Goal: Transaction & Acquisition: Purchase product/service

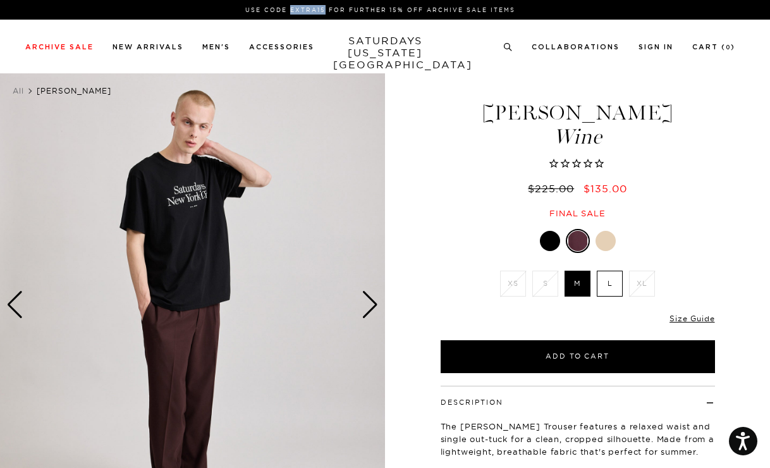
drag, startPoint x: 292, startPoint y: 9, endPoint x: 325, endPoint y: 8, distance: 32.9
click at [325, 8] on p "Use Code EXTRA15 for Further 15% Off Archive Sale Items" at bounding box center [380, 9] width 700 height 9
copy p "EXTRA15"
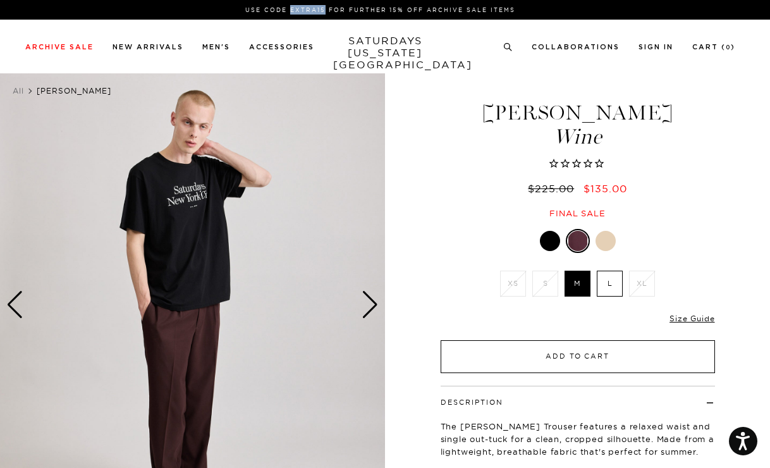
click at [578, 354] on button "Add to Cart" at bounding box center [578, 356] width 274 height 33
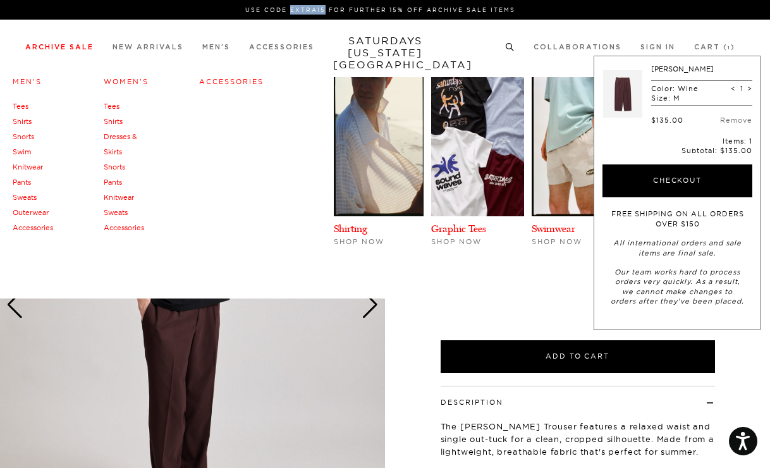
click at [66, 49] on link "Archive Sale" at bounding box center [59, 47] width 68 height 7
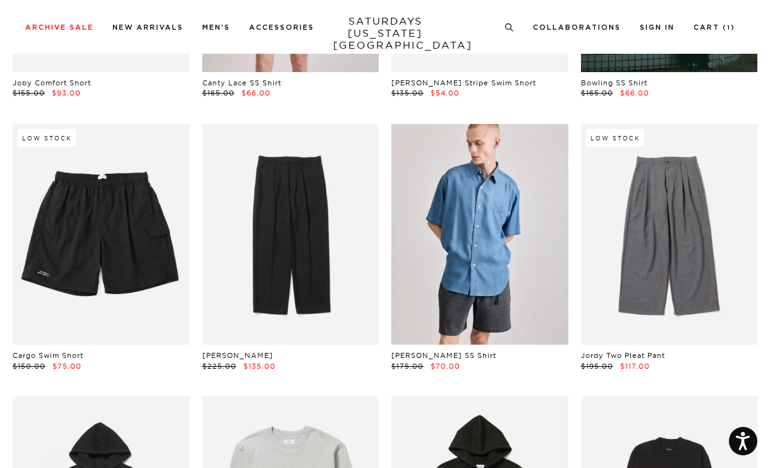
scroll to position [3888, 0]
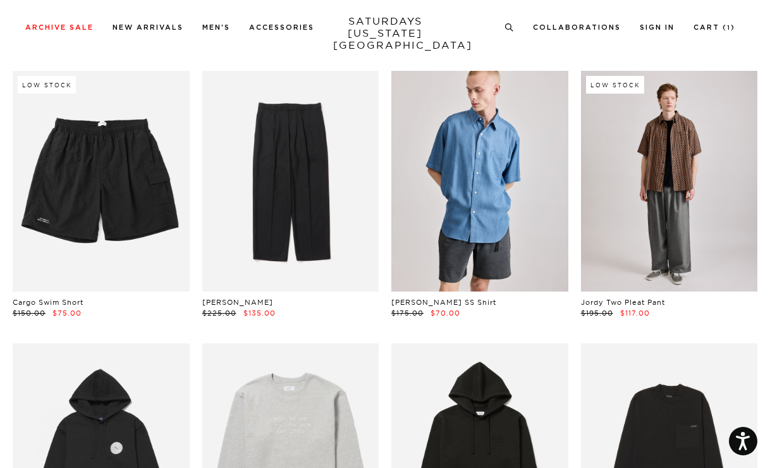
click at [682, 192] on link at bounding box center [669, 181] width 177 height 221
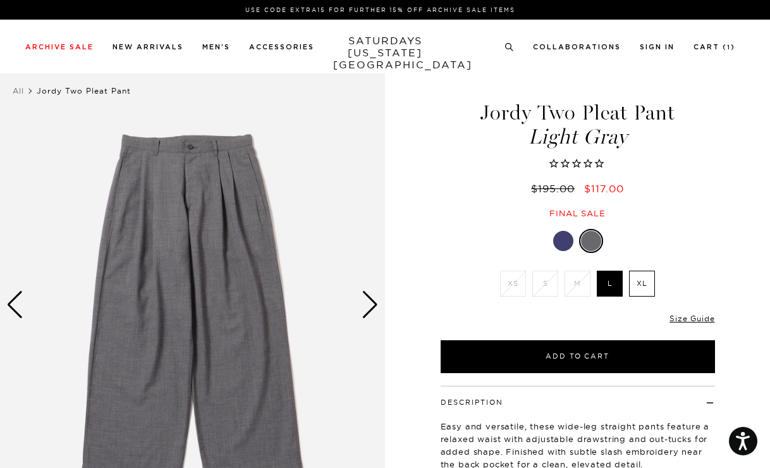
click at [565, 239] on div at bounding box center [563, 241] width 20 height 20
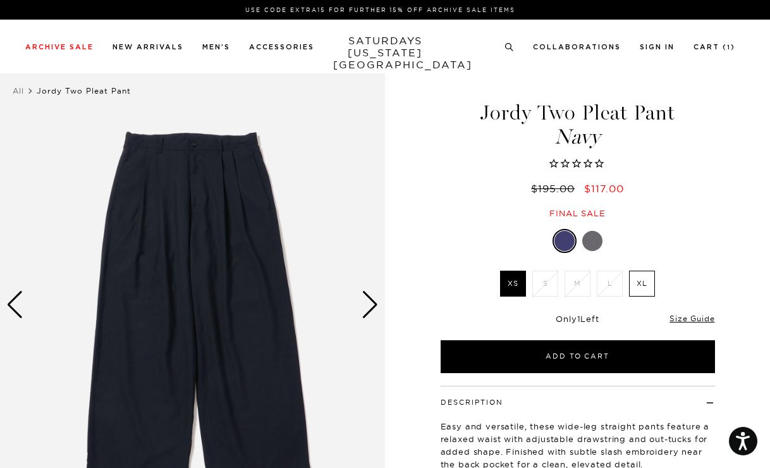
click at [596, 241] on div at bounding box center [592, 241] width 20 height 20
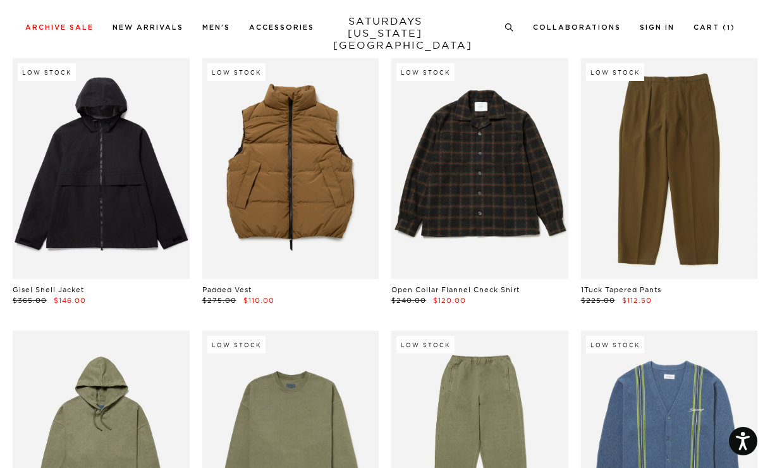
scroll to position [15115, 0]
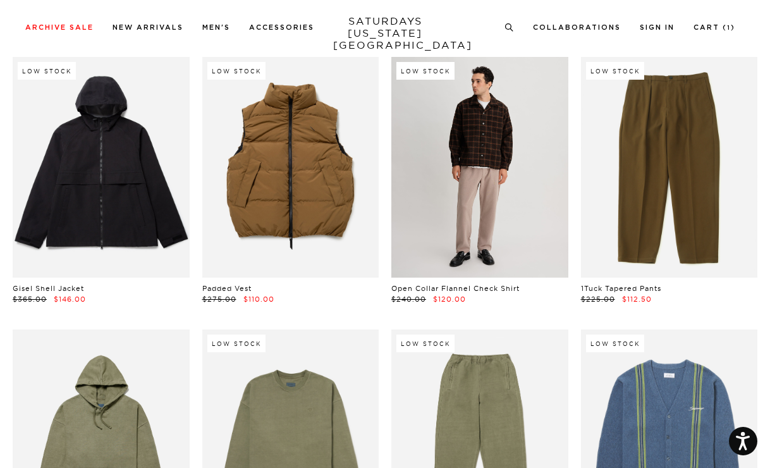
click at [446, 212] on link at bounding box center [479, 167] width 177 height 221
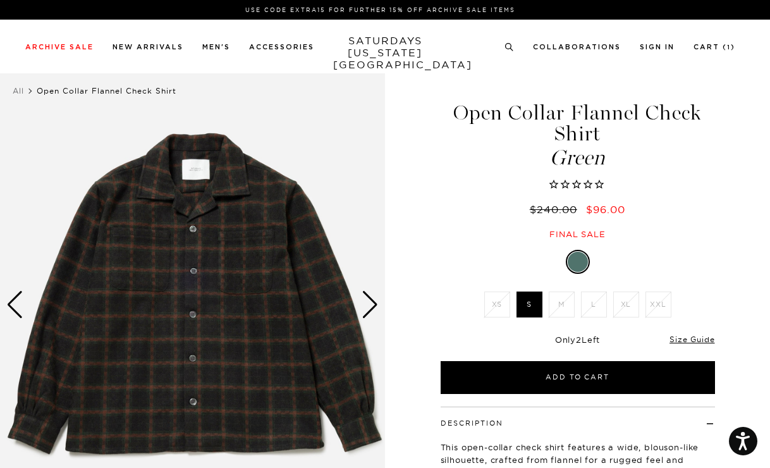
click at [364, 305] on div "Next slide" at bounding box center [370, 305] width 17 height 28
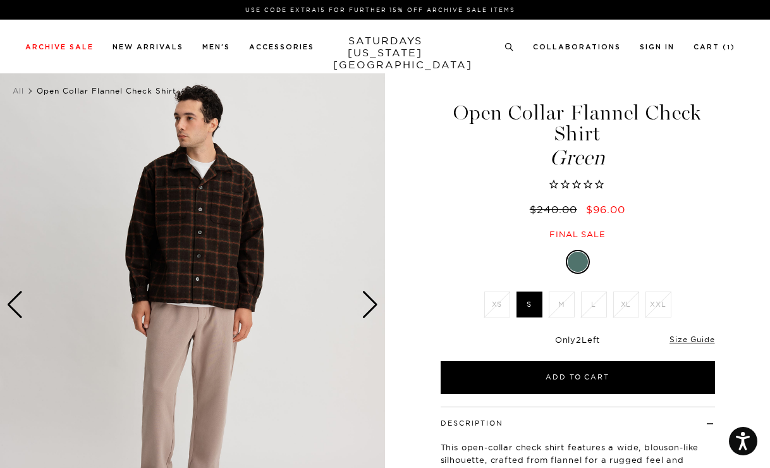
click at [364, 305] on div "Next slide" at bounding box center [370, 305] width 17 height 28
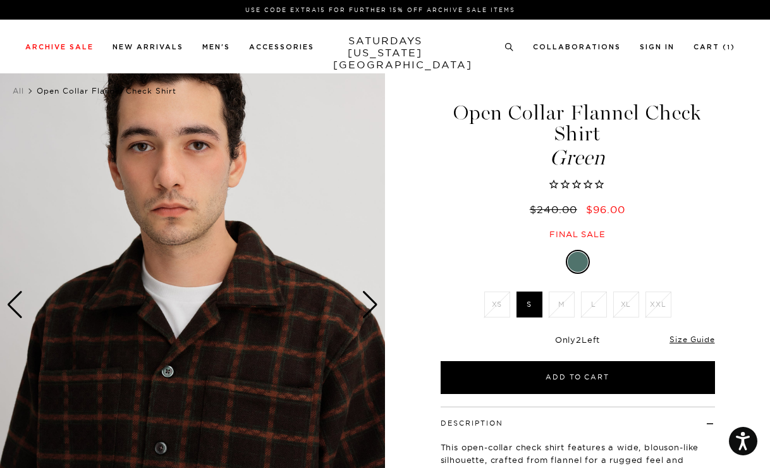
click at [364, 305] on div "Next slide" at bounding box center [370, 305] width 17 height 28
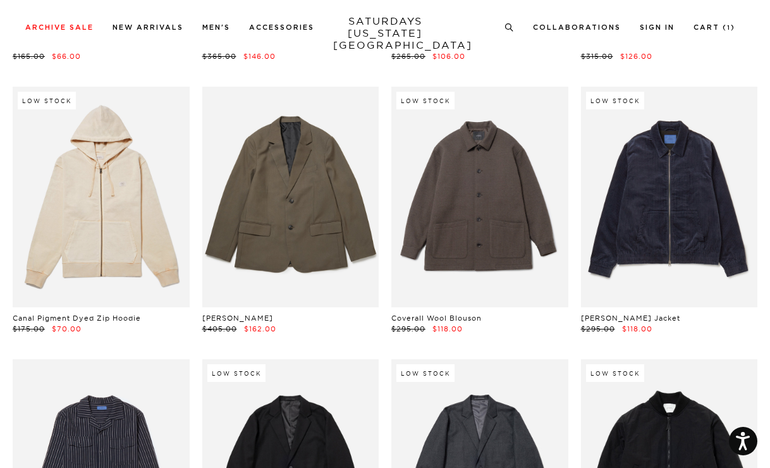
scroll to position [18956, 0]
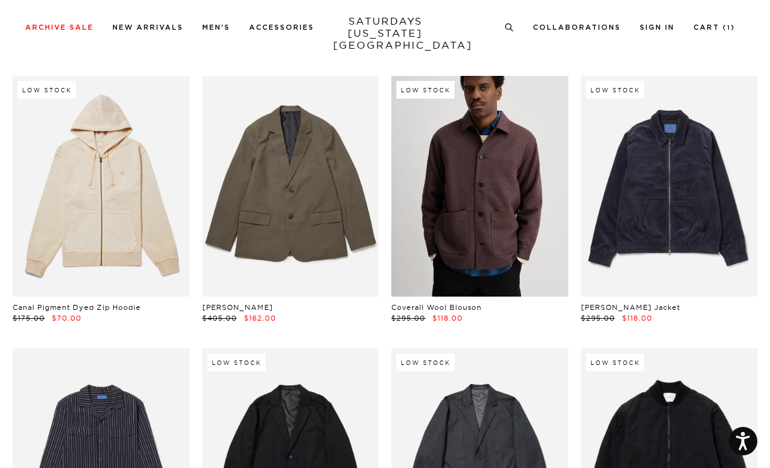
click at [419, 174] on link at bounding box center [479, 186] width 177 height 221
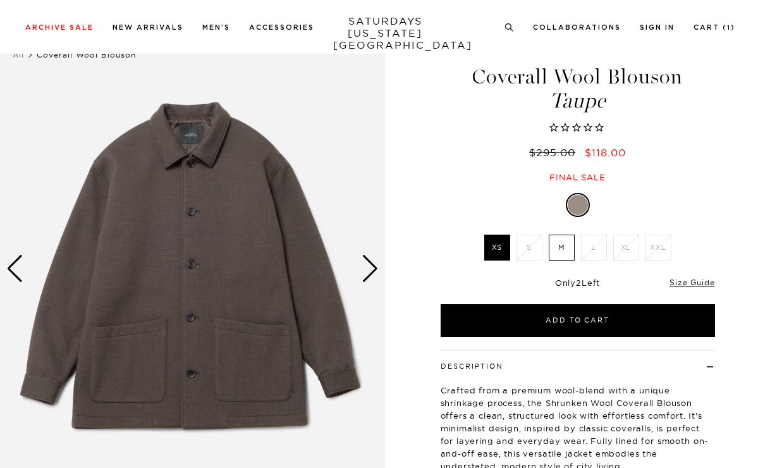
scroll to position [70, 0]
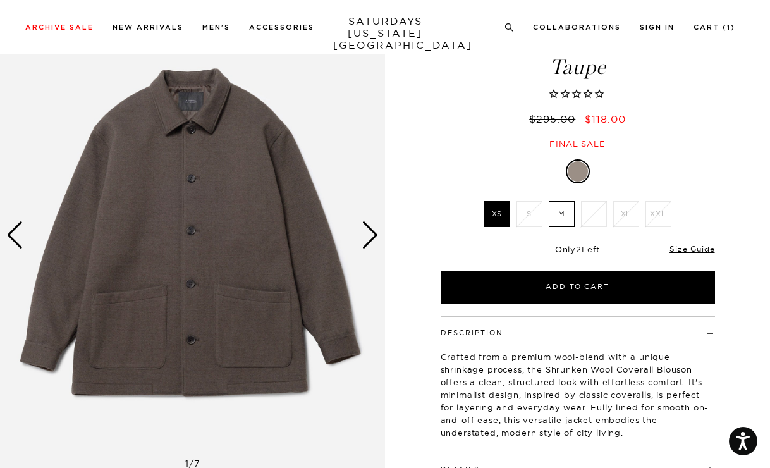
click at [369, 237] on div "Next slide" at bounding box center [370, 235] width 17 height 28
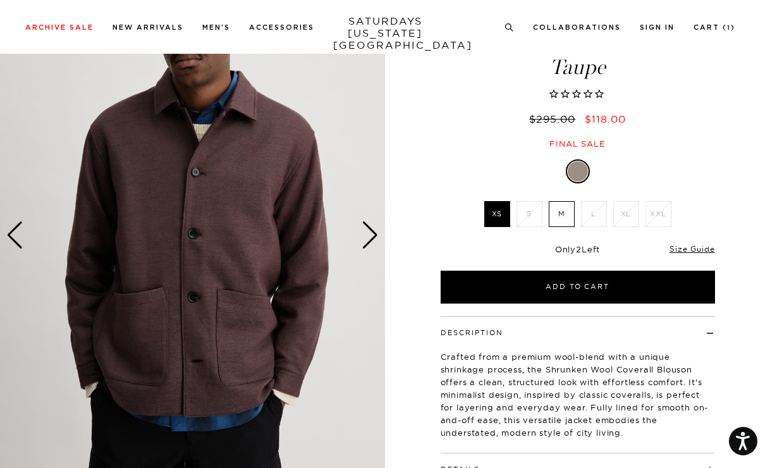
click at [369, 237] on div "Next slide" at bounding box center [370, 235] width 17 height 28
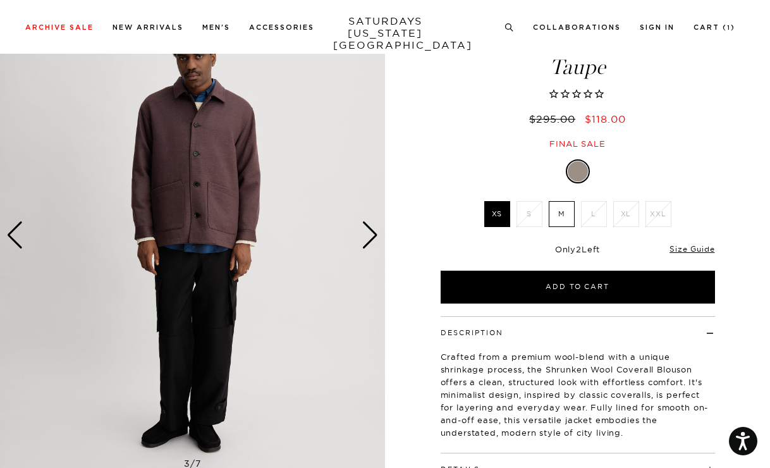
click at [369, 237] on div "Next slide" at bounding box center [370, 235] width 17 height 28
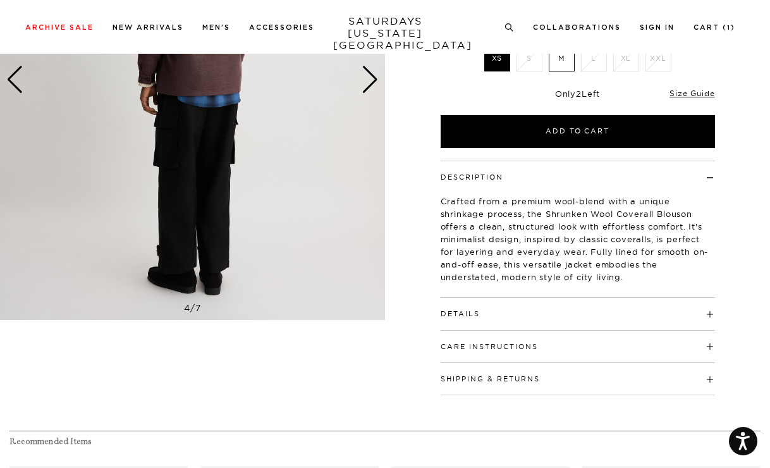
scroll to position [248, 0]
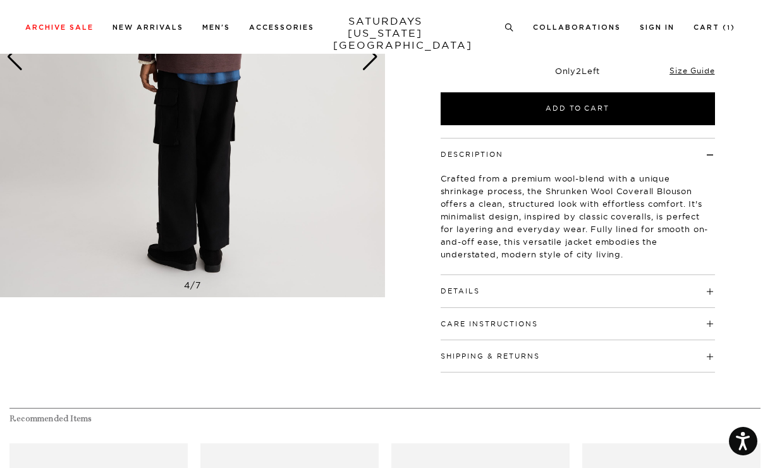
click at [463, 286] on h4 "Details" at bounding box center [578, 285] width 274 height 21
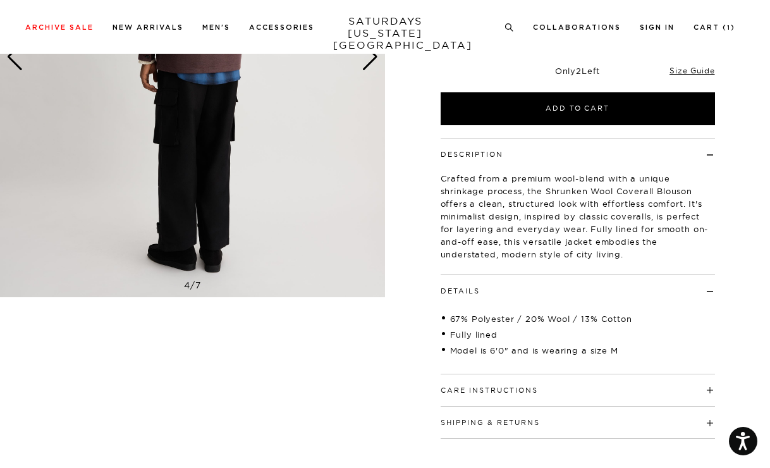
click at [463, 286] on h4 "Details" at bounding box center [578, 285] width 274 height 21
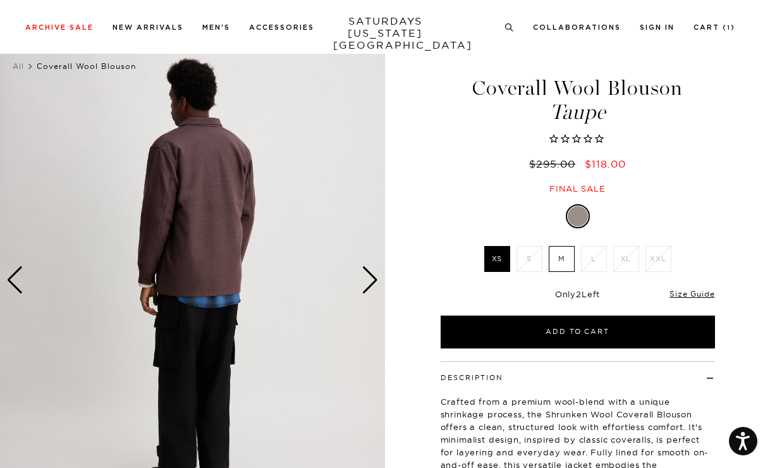
scroll to position [6, 0]
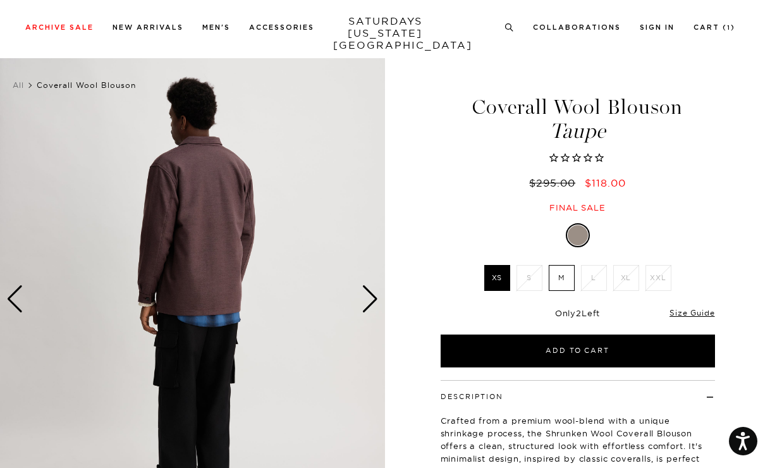
click at [375, 305] on div "Next slide" at bounding box center [370, 299] width 17 height 28
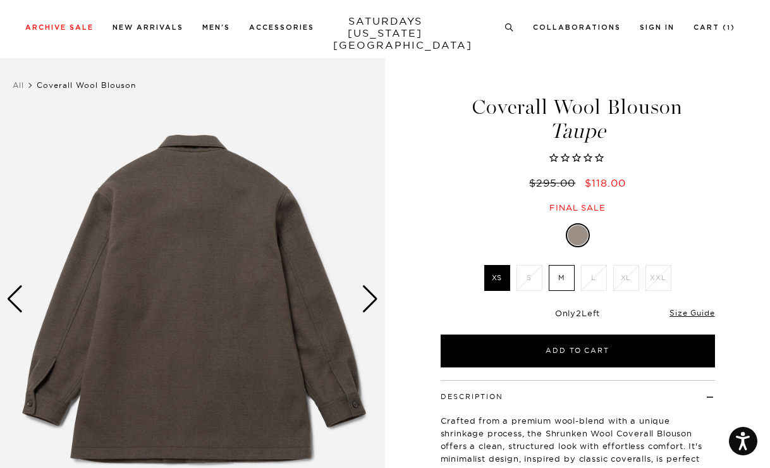
click at [375, 305] on div "Next slide" at bounding box center [370, 299] width 17 height 28
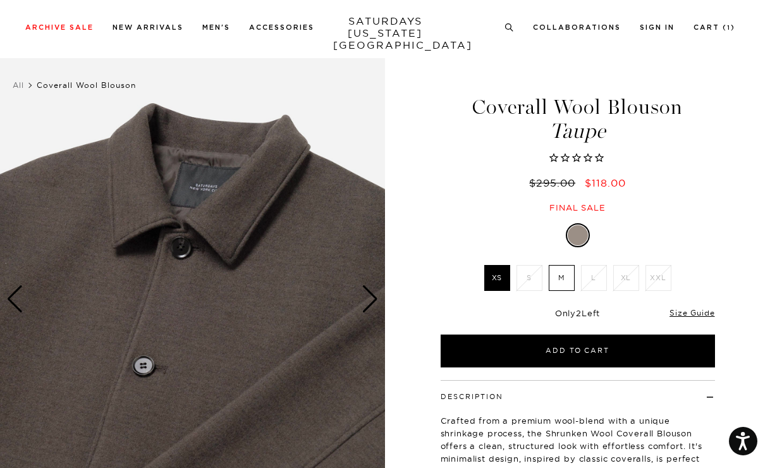
click at [375, 305] on div "Next slide" at bounding box center [370, 299] width 17 height 28
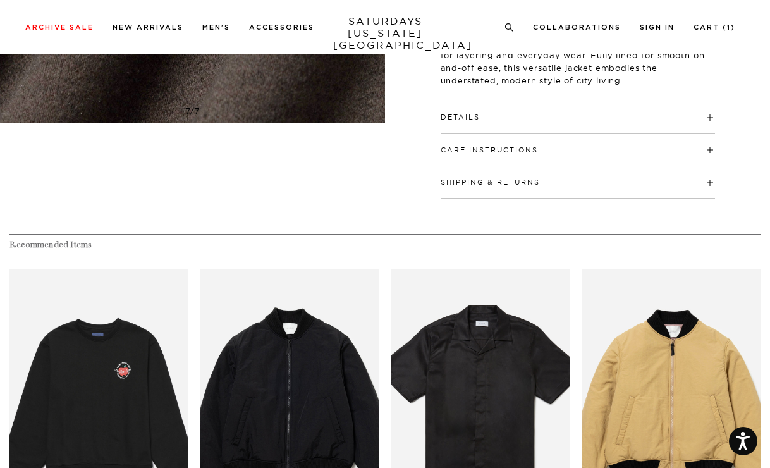
scroll to position [651, 0]
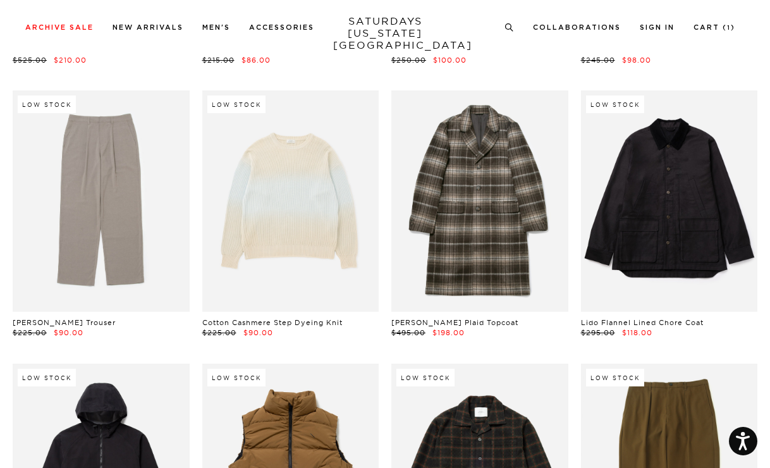
scroll to position [14825, 0]
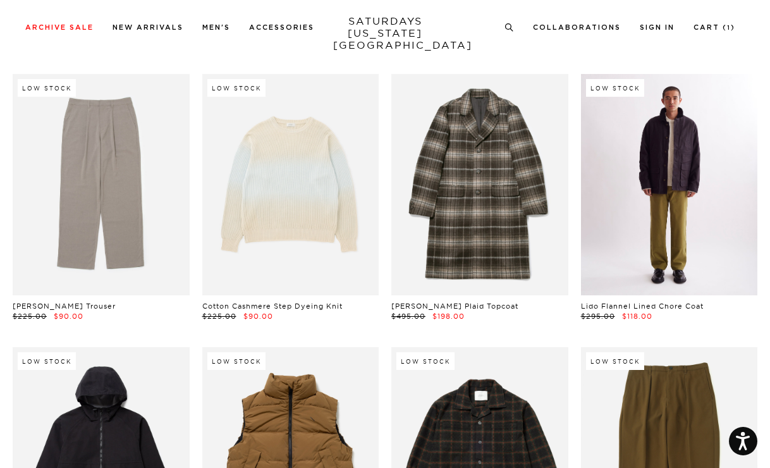
click at [692, 237] on link at bounding box center [669, 184] width 177 height 221
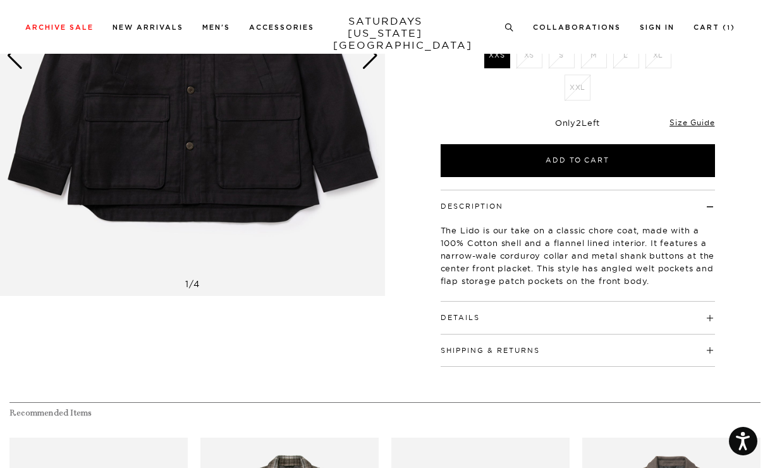
scroll to position [247, 0]
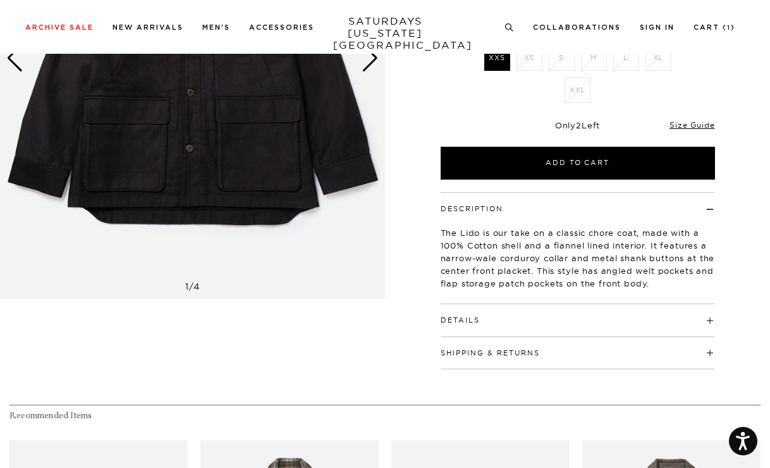
click at [465, 328] on div "Details Flannel lined body Metal shank button front closure Welt pockets and gu…" at bounding box center [578, 320] width 274 height 32
click at [461, 320] on button "Details" at bounding box center [460, 320] width 39 height 7
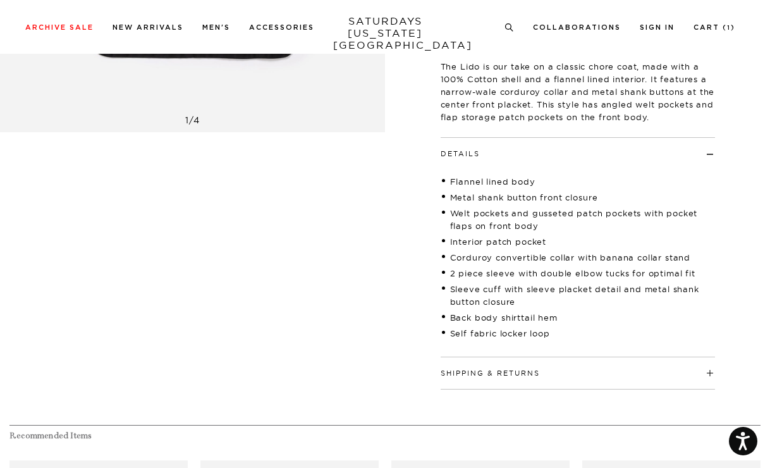
scroll to position [415, 0]
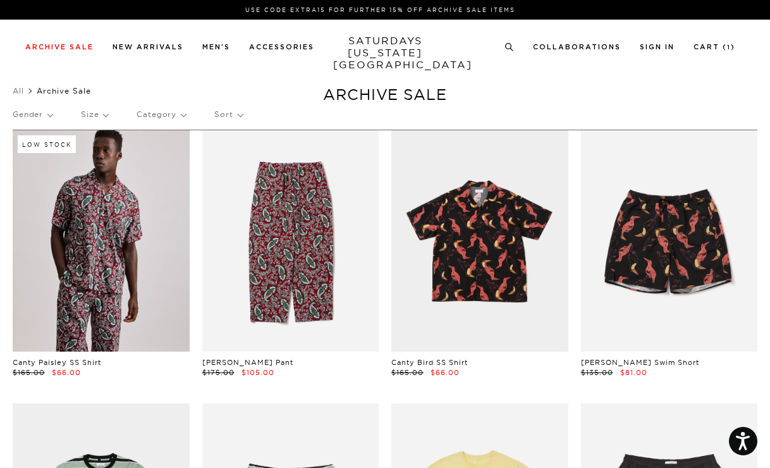
click at [46, 115] on p "Gender" at bounding box center [33, 114] width 40 height 29
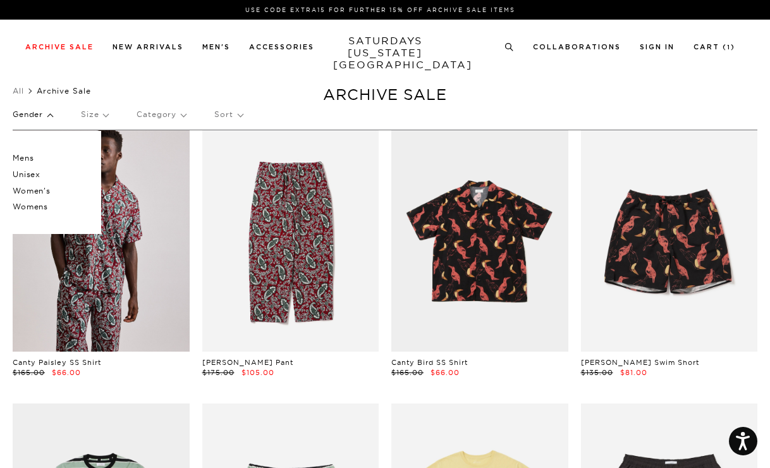
click at [26, 157] on p "Mens" at bounding box center [51, 158] width 76 height 16
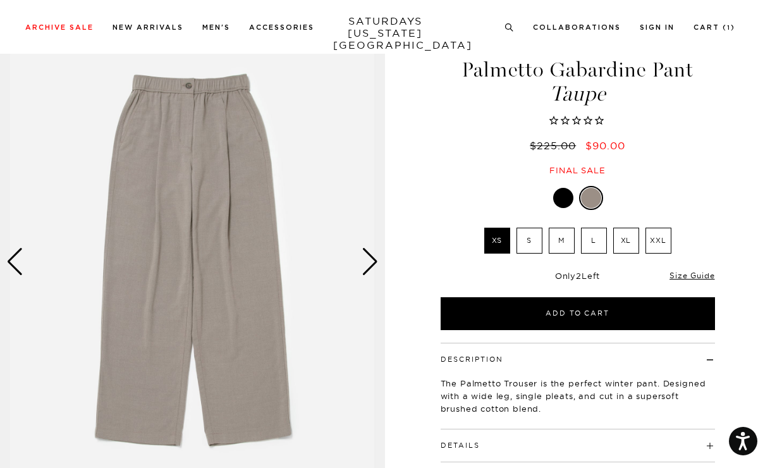
scroll to position [44, 0]
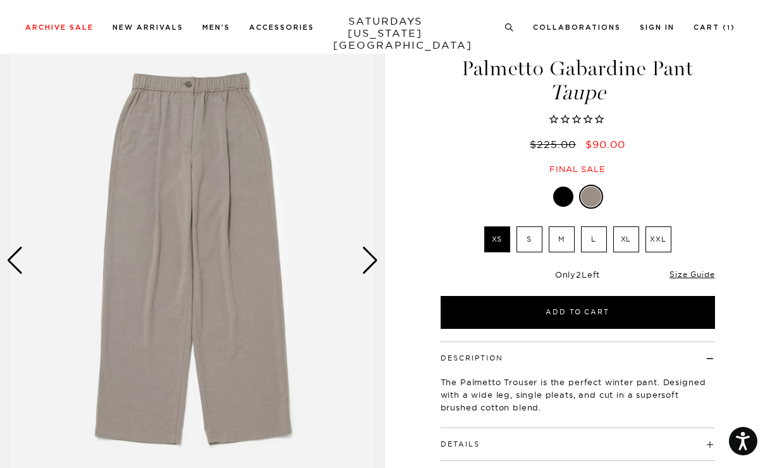
click at [531, 243] on label "S" at bounding box center [530, 239] width 26 height 26
click at [0, 0] on input "S" at bounding box center [0, 0] width 0 height 0
click at [559, 240] on label "M" at bounding box center [562, 239] width 26 height 26
click at [0, 0] on input "M" at bounding box center [0, 0] width 0 height 0
click at [368, 262] on div "Next slide" at bounding box center [370, 261] width 17 height 28
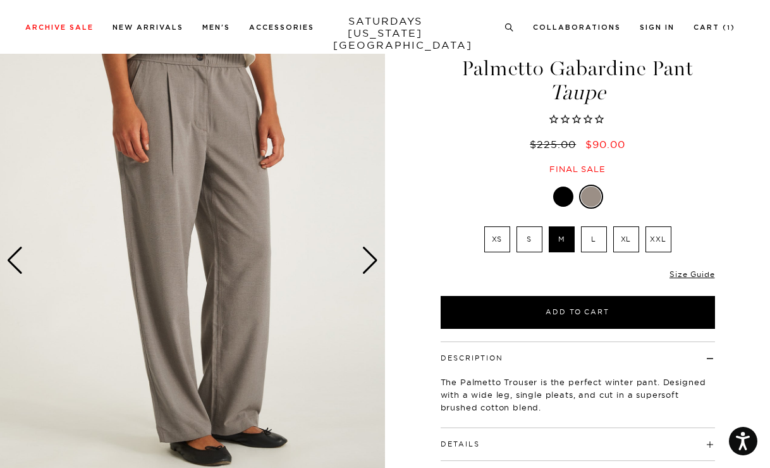
click at [368, 262] on div "Next slide" at bounding box center [370, 261] width 17 height 28
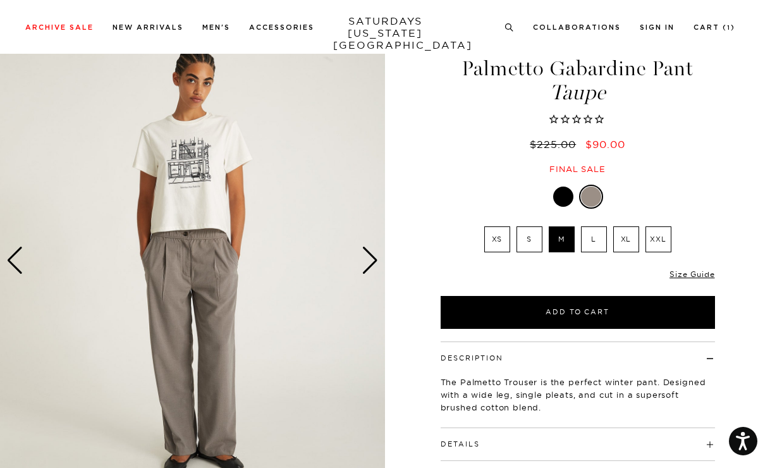
click at [368, 262] on div "Next slide" at bounding box center [370, 261] width 17 height 28
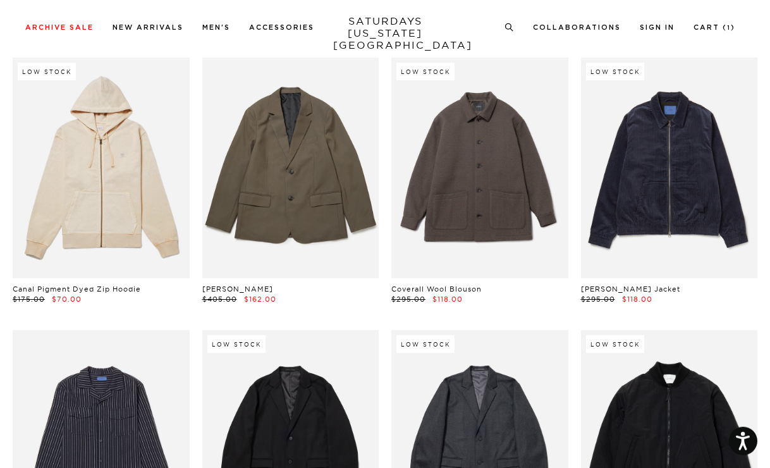
scroll to position [18954, 0]
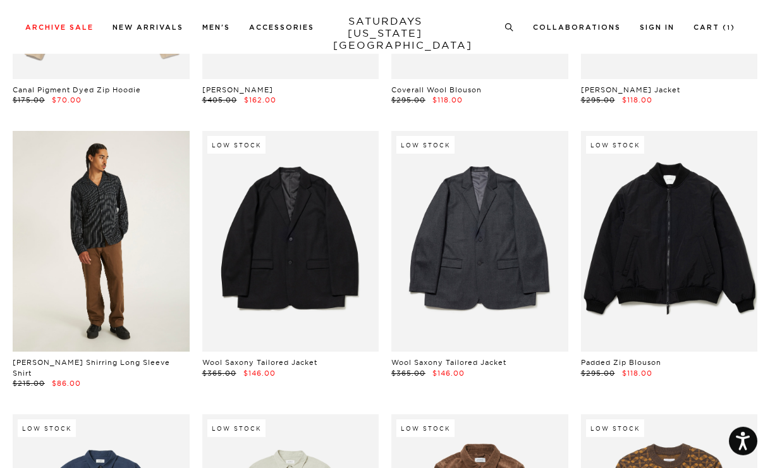
click at [125, 243] on link at bounding box center [101, 241] width 177 height 221
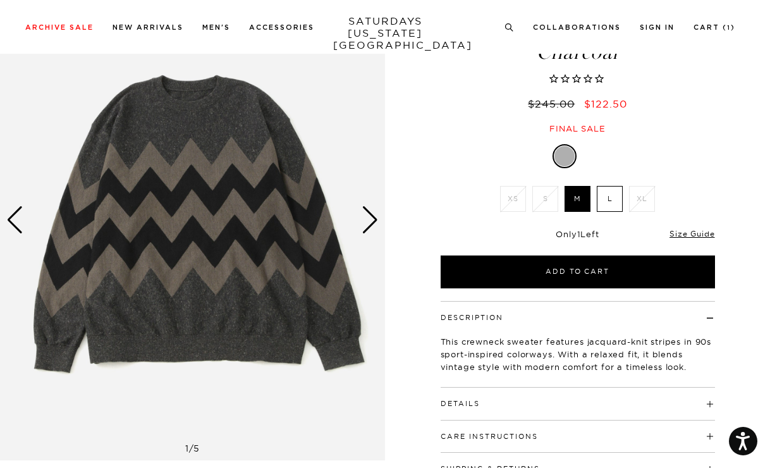
scroll to position [87, 0]
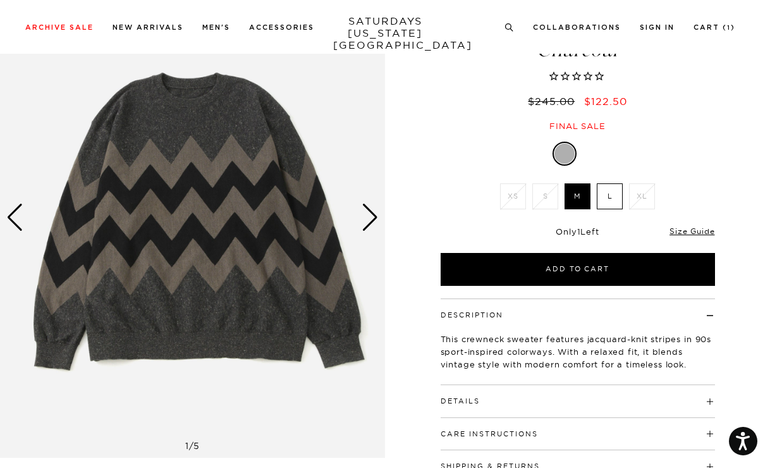
click at [376, 217] on div "Next slide" at bounding box center [370, 218] width 17 height 28
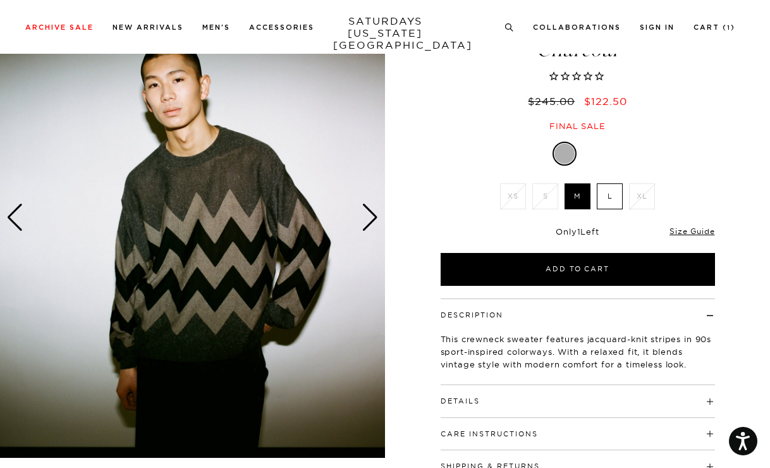
click at [376, 217] on div "Next slide" at bounding box center [370, 218] width 17 height 28
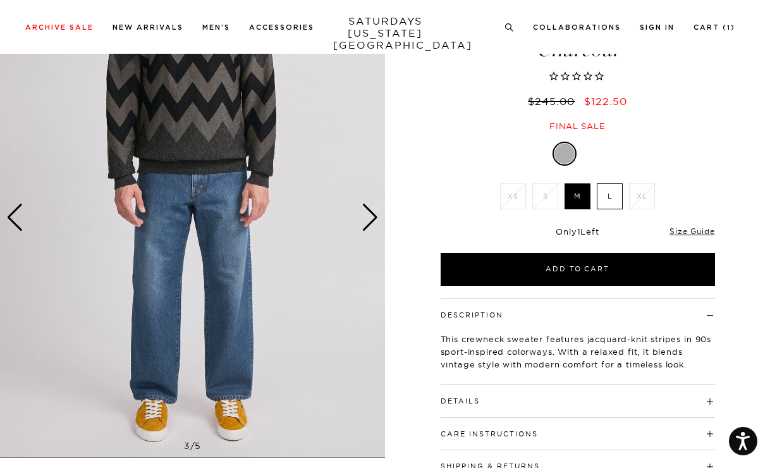
click at [376, 217] on div "Next slide" at bounding box center [370, 218] width 17 height 28
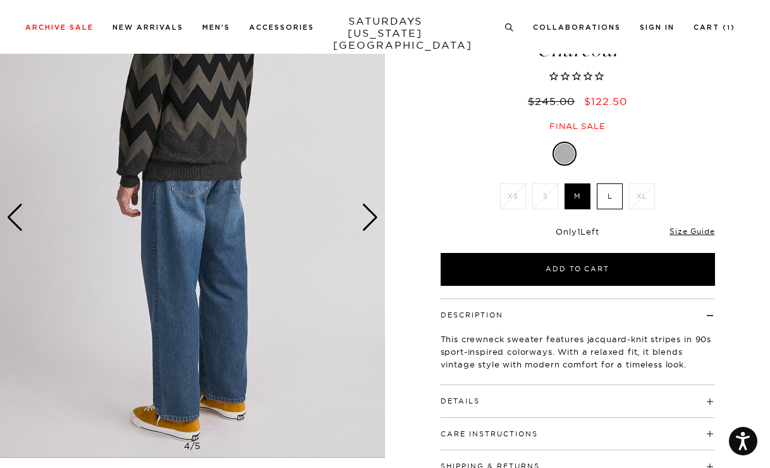
click at [377, 219] on div "Next slide" at bounding box center [370, 218] width 17 height 28
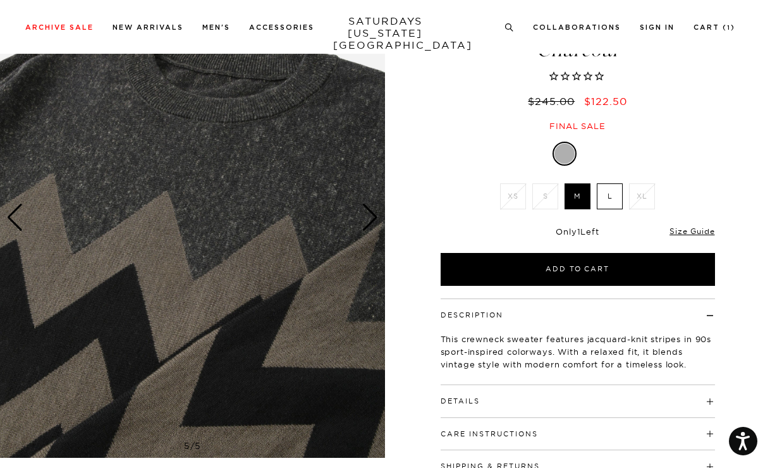
click at [377, 220] on div "Next slide" at bounding box center [370, 218] width 17 height 28
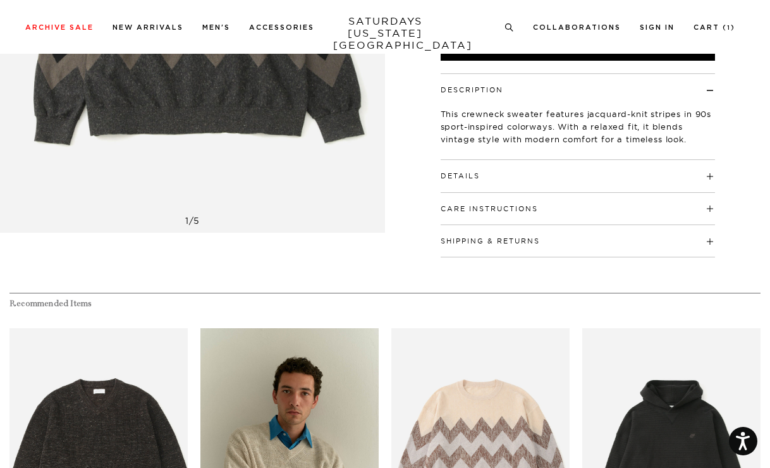
scroll to position [322, 0]
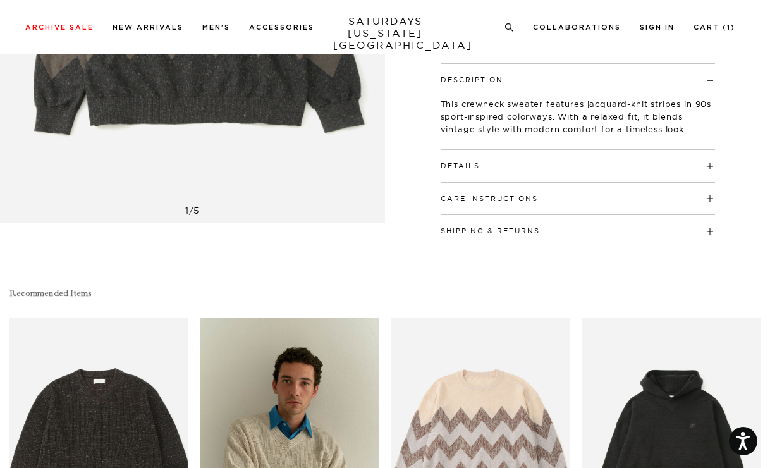
click at [461, 171] on h4 "Details" at bounding box center [578, 160] width 274 height 21
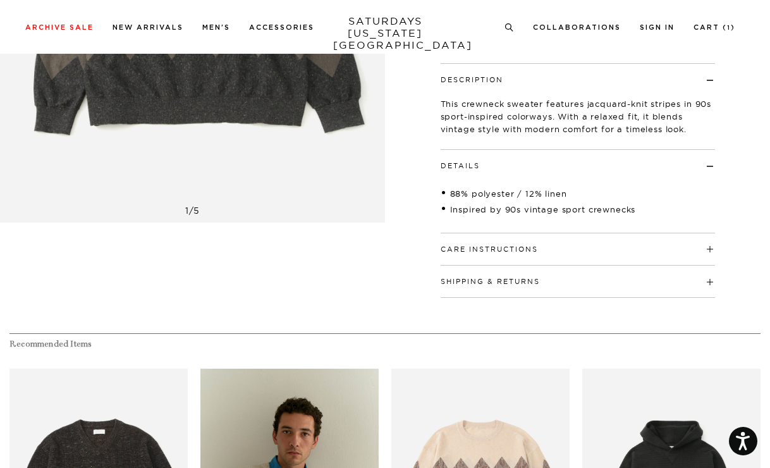
click at [485, 252] on button "Care Instructions" at bounding box center [489, 249] width 97 height 7
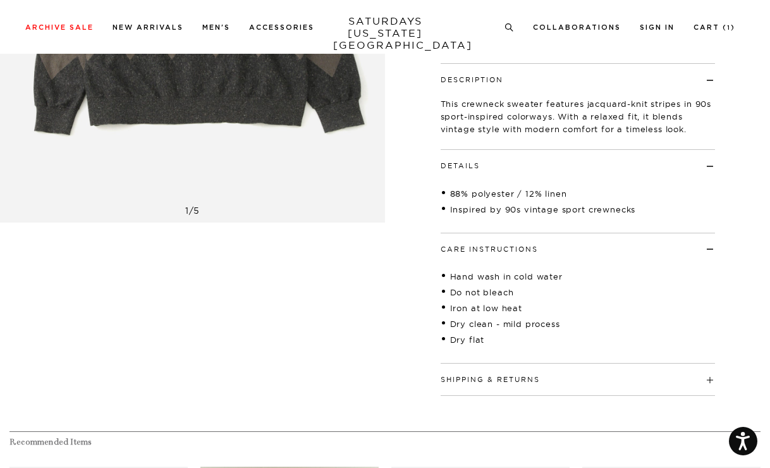
click at [485, 252] on button "Care Instructions" at bounding box center [489, 249] width 97 height 7
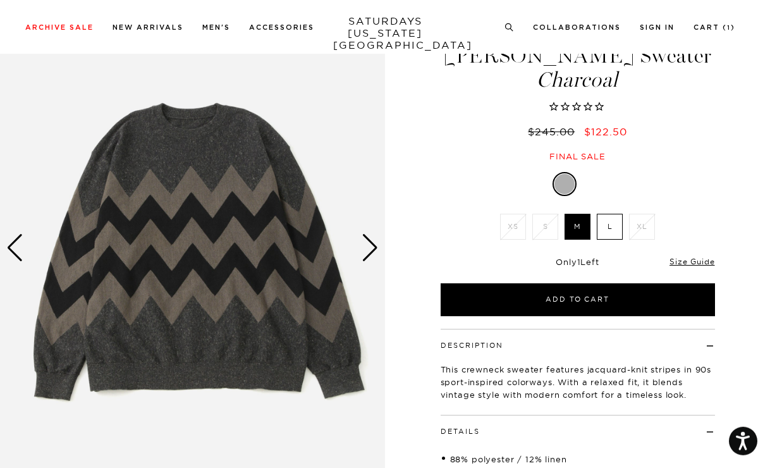
scroll to position [56, 0]
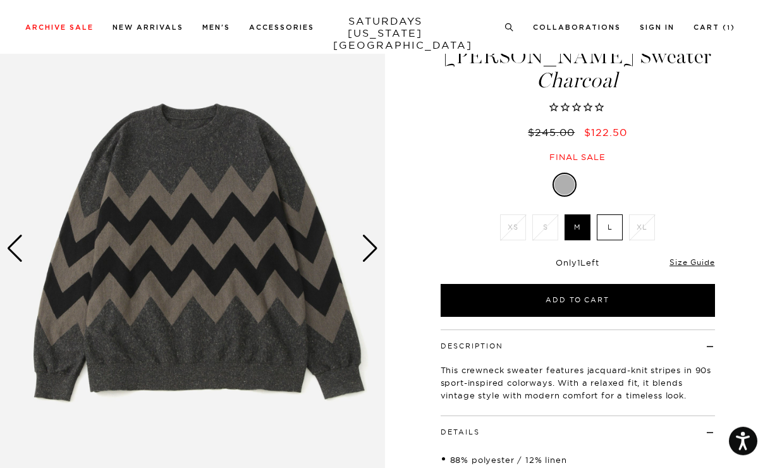
click at [371, 250] on div "Next slide" at bounding box center [370, 249] width 17 height 28
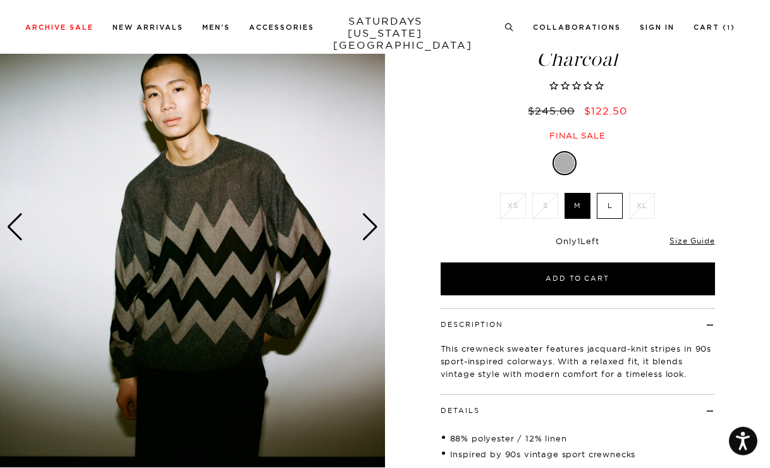
scroll to position [80, 0]
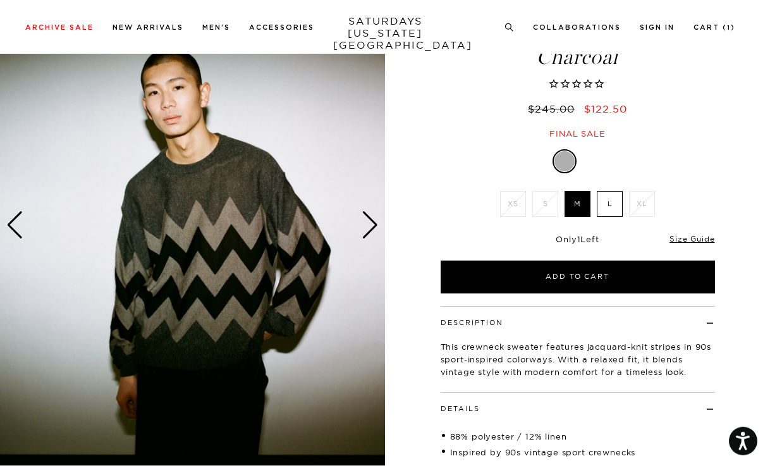
click at [372, 232] on div "Next slide" at bounding box center [370, 225] width 17 height 28
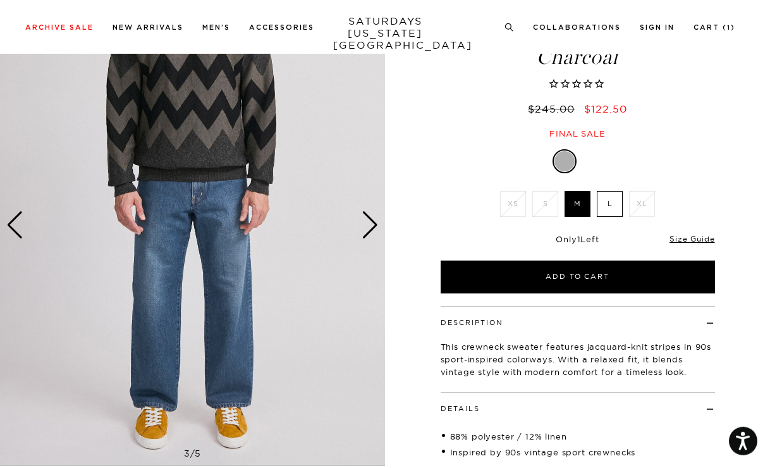
click at [372, 233] on div "Next slide" at bounding box center [370, 225] width 17 height 28
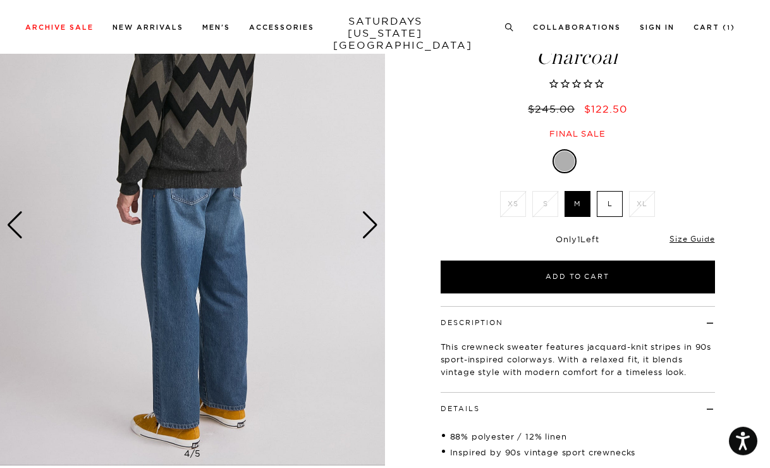
click at [10, 224] on div "Previous slide" at bounding box center [14, 225] width 17 height 28
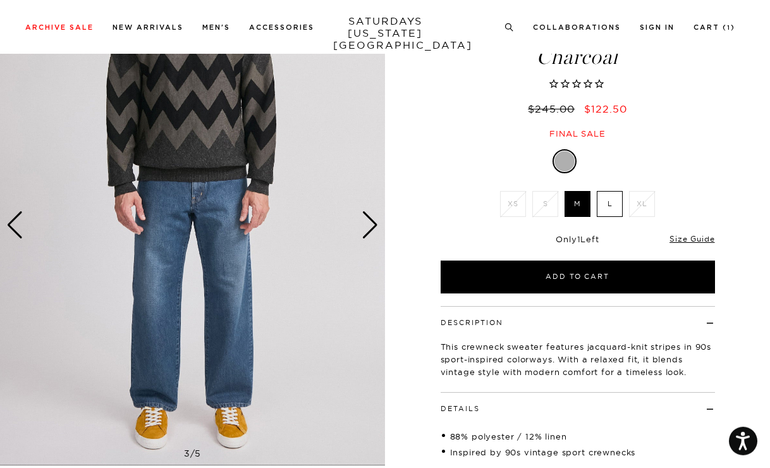
click at [10, 224] on div "Previous slide" at bounding box center [14, 225] width 17 height 28
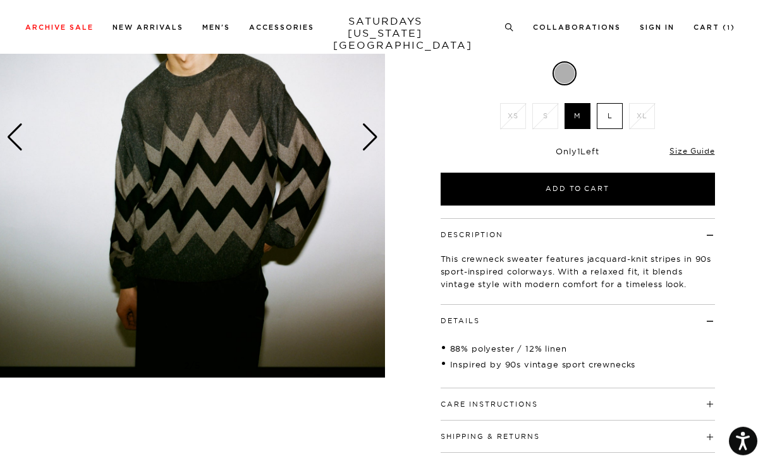
scroll to position [168, 0]
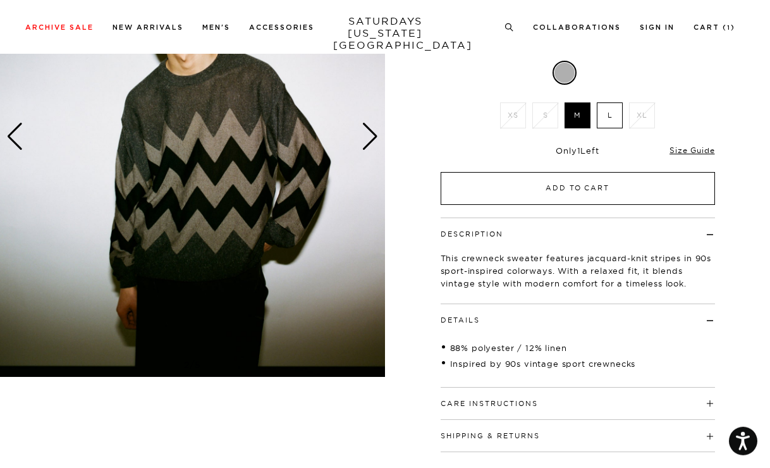
click at [564, 188] on button "Add to Cart" at bounding box center [578, 188] width 274 height 33
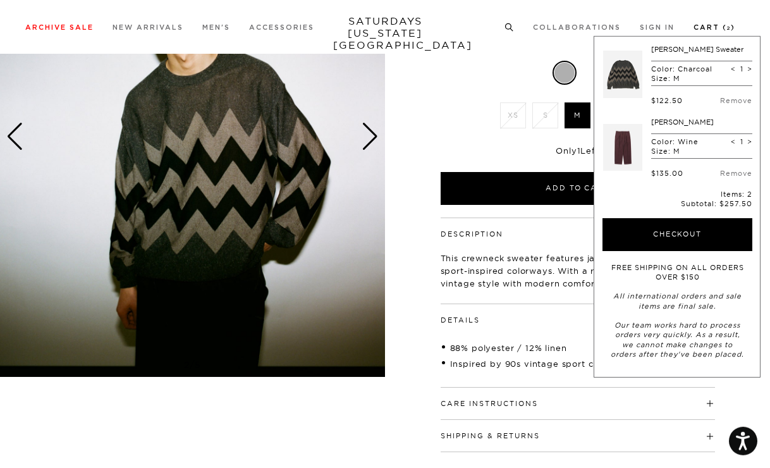
click at [715, 26] on link "Cart ( 2 )" at bounding box center [715, 27] width 42 height 7
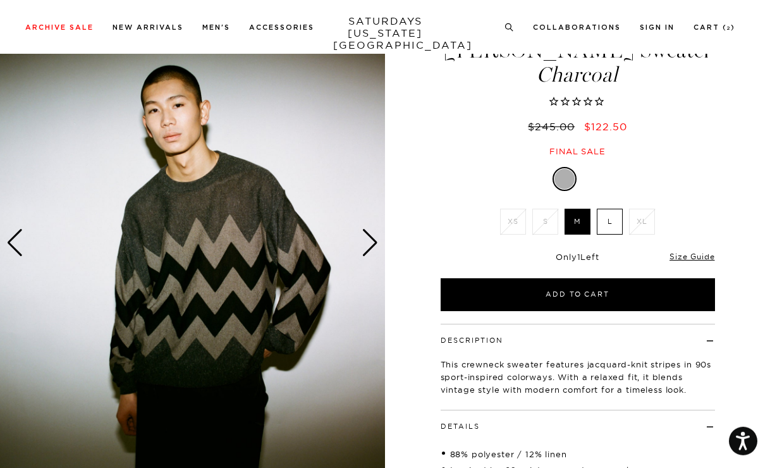
scroll to position [59, 0]
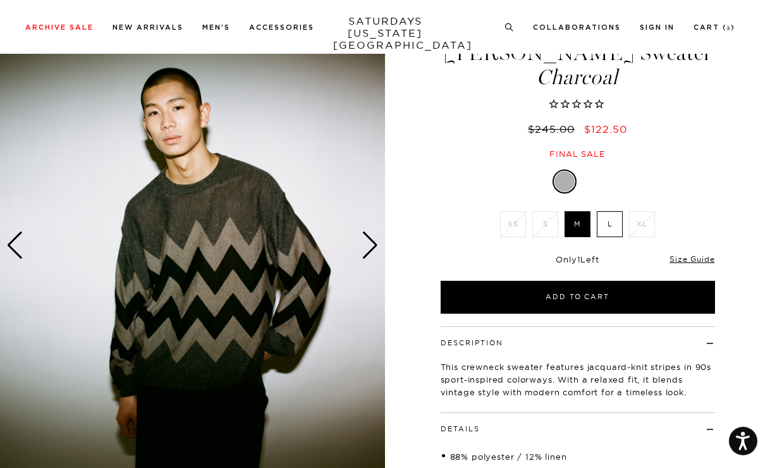
click at [370, 245] on div "Next slide" at bounding box center [370, 245] width 17 height 28
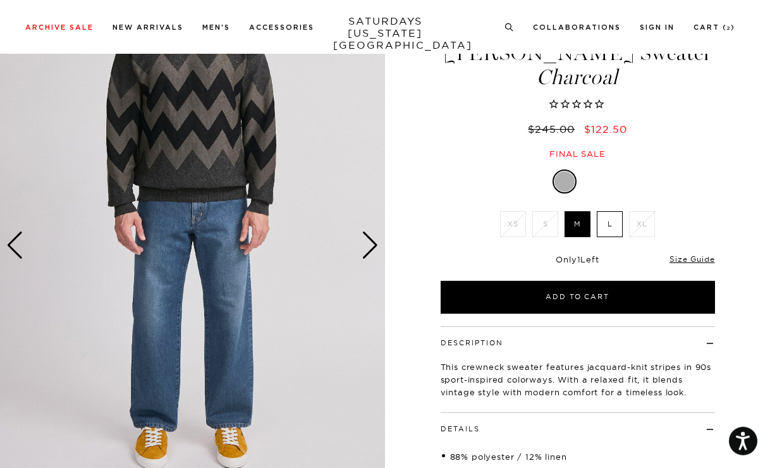
click at [370, 245] on div "Next slide" at bounding box center [370, 245] width 17 height 28
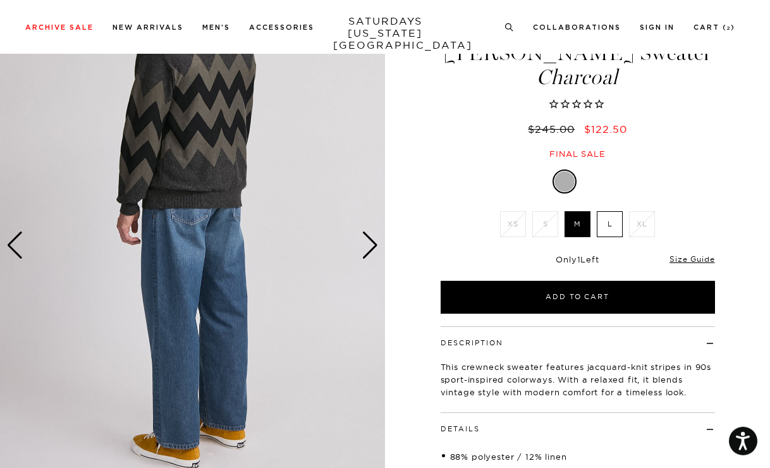
click at [370, 245] on div "Next slide" at bounding box center [370, 245] width 17 height 28
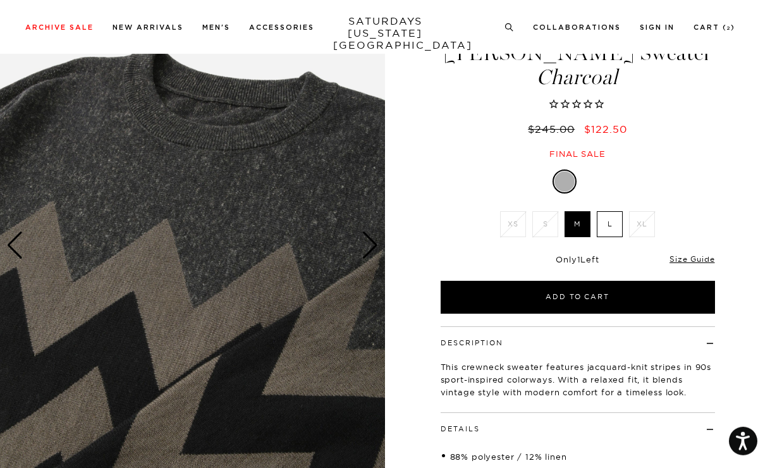
click at [370, 246] on div "Next slide" at bounding box center [370, 245] width 17 height 28
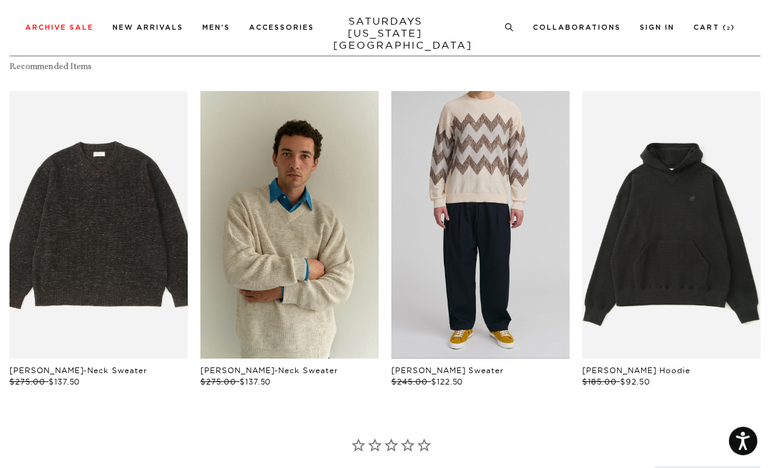
scroll to position [583, 0]
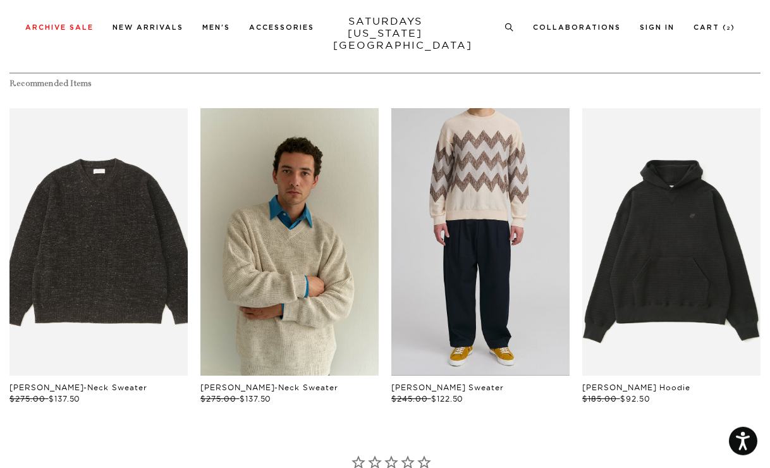
click at [539, 253] on link "files/01065.jpg" at bounding box center [480, 241] width 178 height 267
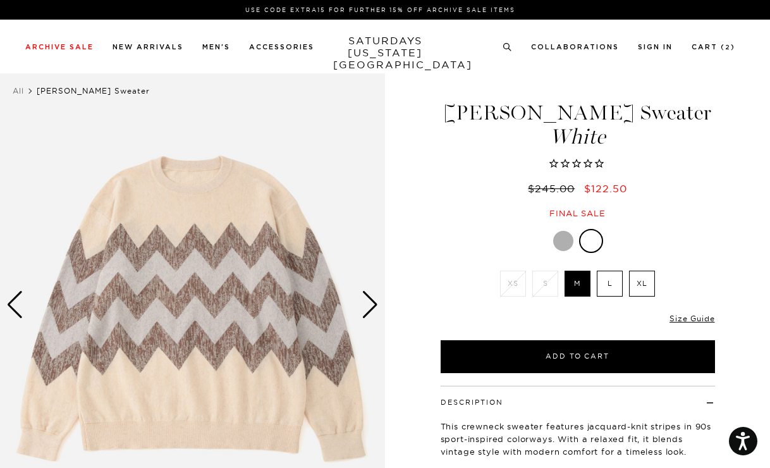
click at [367, 304] on div "Next slide" at bounding box center [370, 305] width 17 height 28
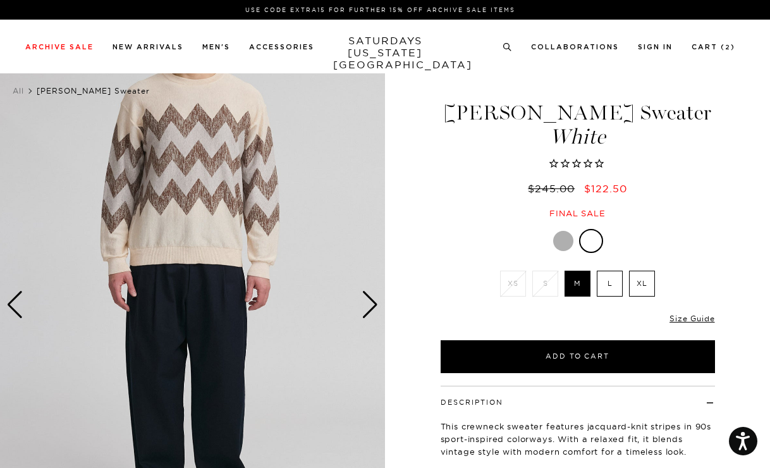
click at [367, 304] on div "Next slide" at bounding box center [370, 305] width 17 height 28
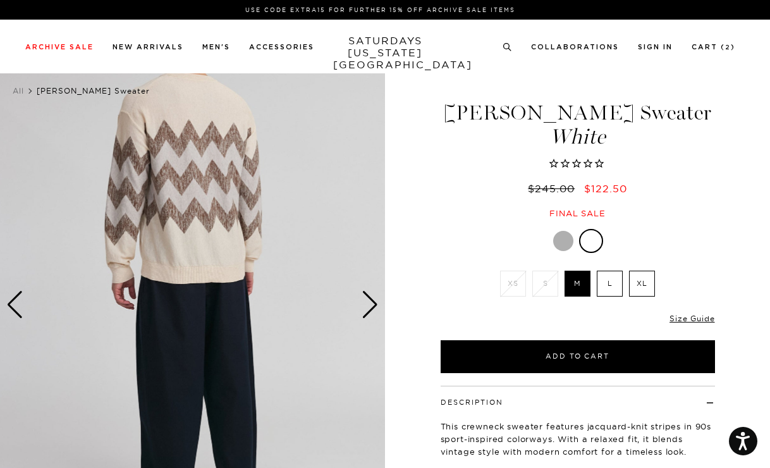
click at [367, 304] on div "Next slide" at bounding box center [370, 305] width 17 height 28
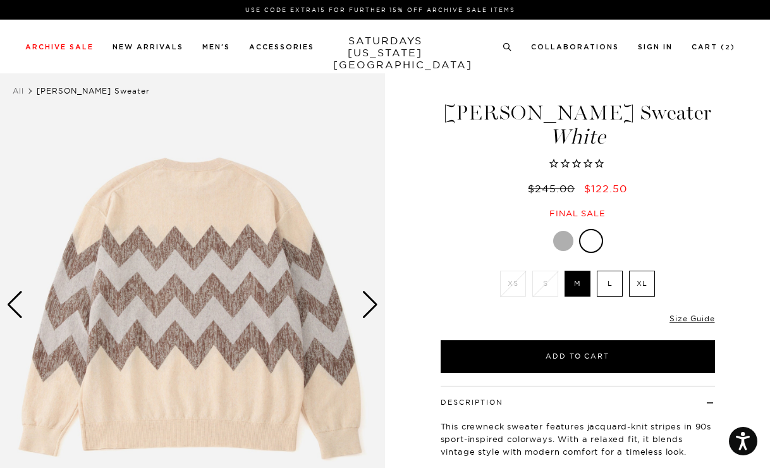
click at [367, 304] on div "Next slide" at bounding box center [370, 305] width 17 height 28
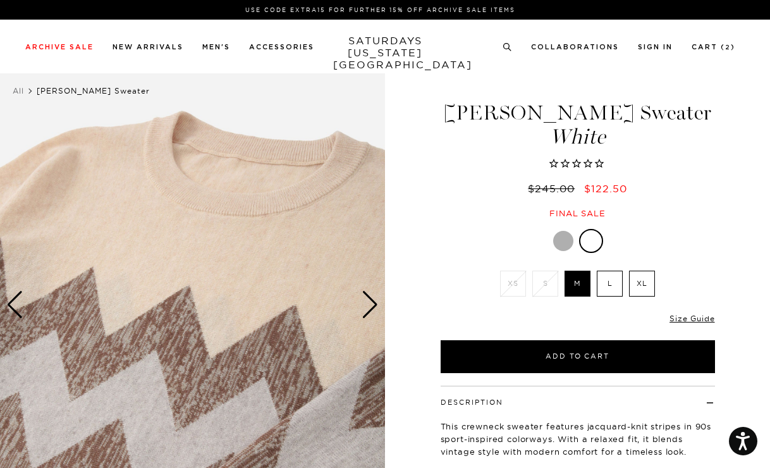
click at [367, 304] on div "Next slide" at bounding box center [370, 305] width 17 height 28
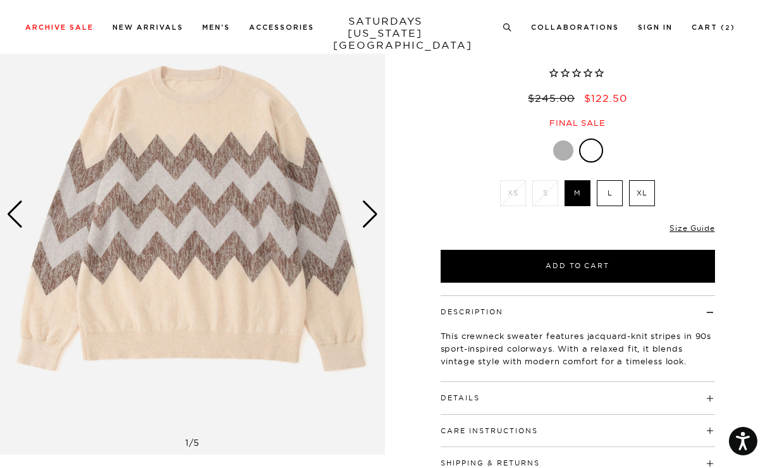
scroll to position [70, 0]
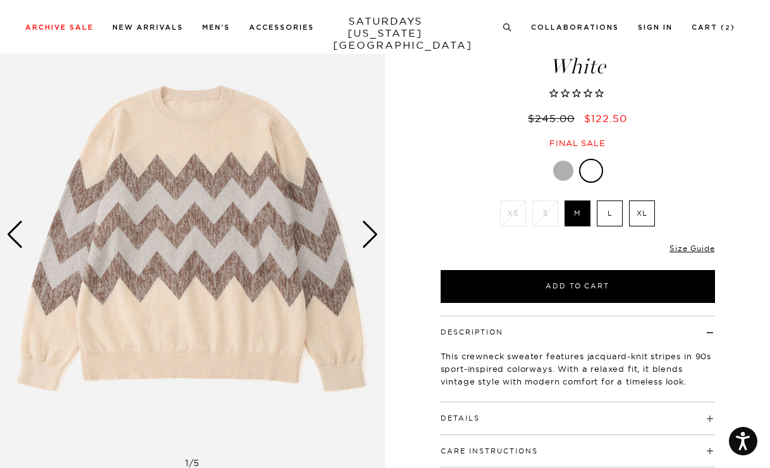
click at [362, 248] on div "Next slide" at bounding box center [370, 235] width 17 height 28
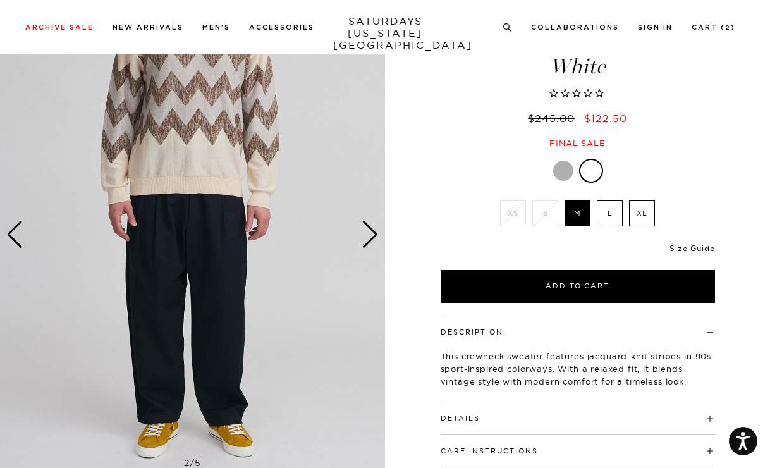
click at [362, 248] on div "Next slide" at bounding box center [370, 235] width 17 height 28
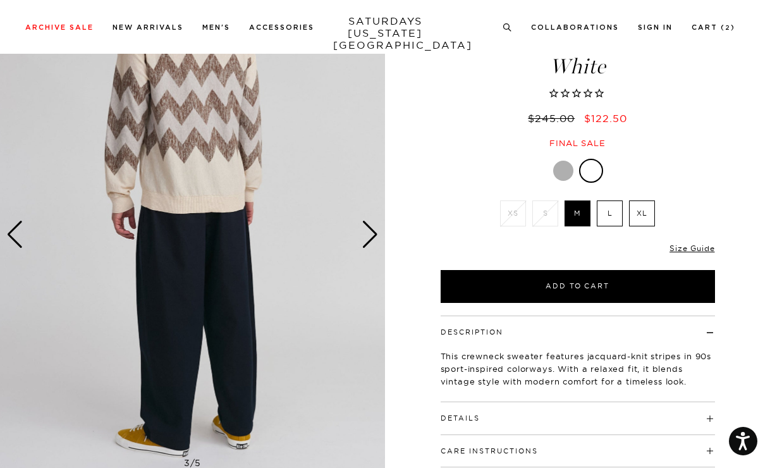
click at [366, 241] on div "Next slide" at bounding box center [370, 235] width 17 height 28
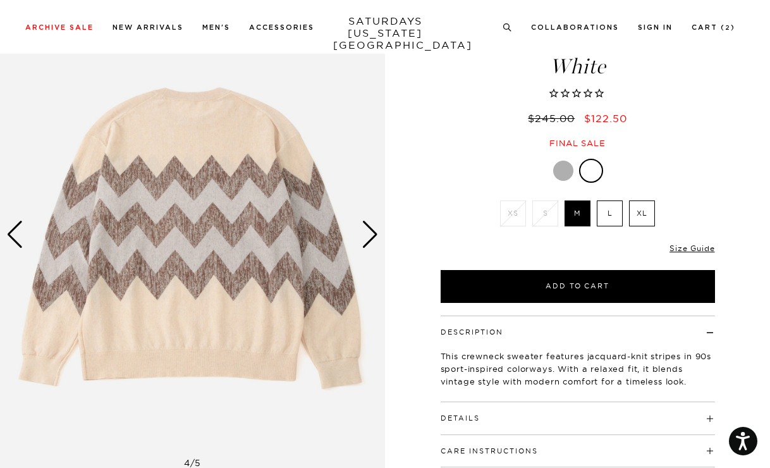
scroll to position [0, 0]
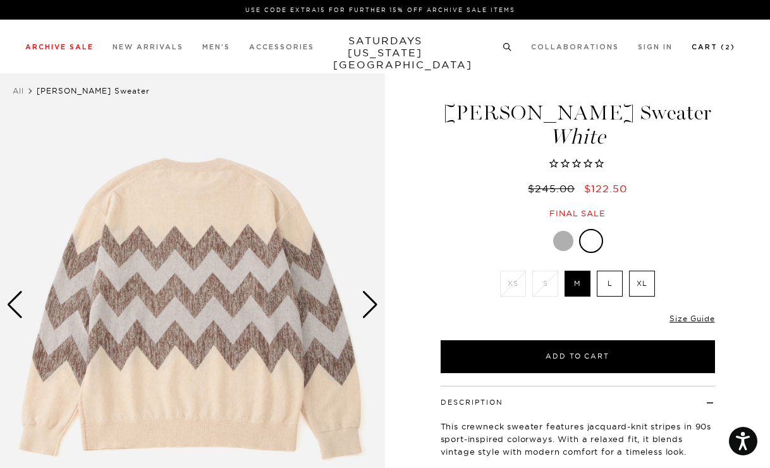
click at [711, 47] on link "Cart ( 2 )" at bounding box center [714, 47] width 44 height 7
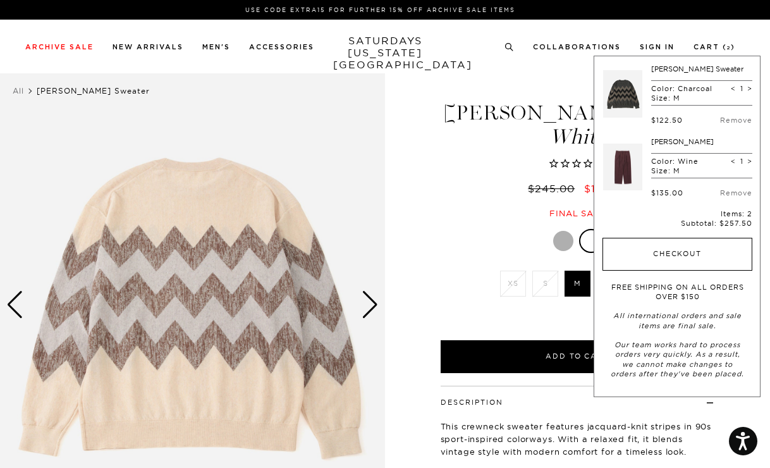
click at [695, 253] on button "Checkout" at bounding box center [677, 254] width 150 height 33
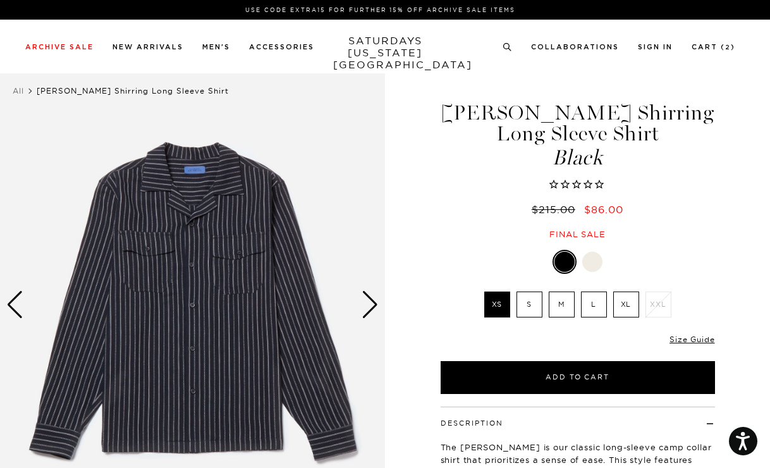
click at [370, 304] on div "Next slide" at bounding box center [370, 305] width 17 height 28
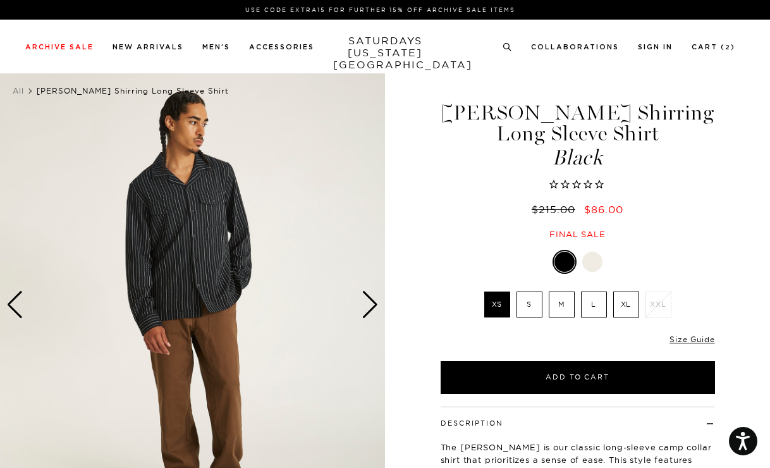
click at [370, 304] on div "Next slide" at bounding box center [370, 305] width 17 height 28
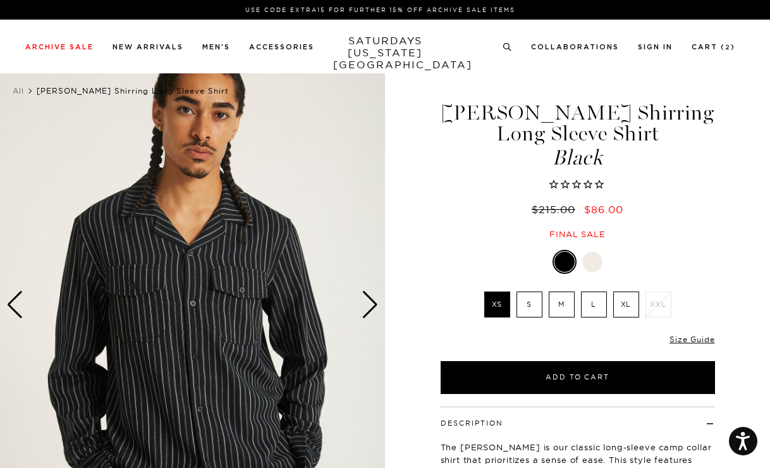
click at [370, 304] on div "Next slide" at bounding box center [370, 305] width 17 height 28
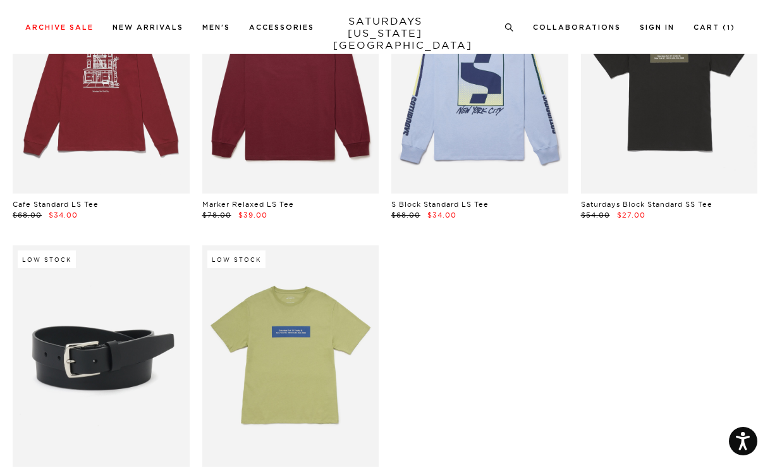
scroll to position [22229, 0]
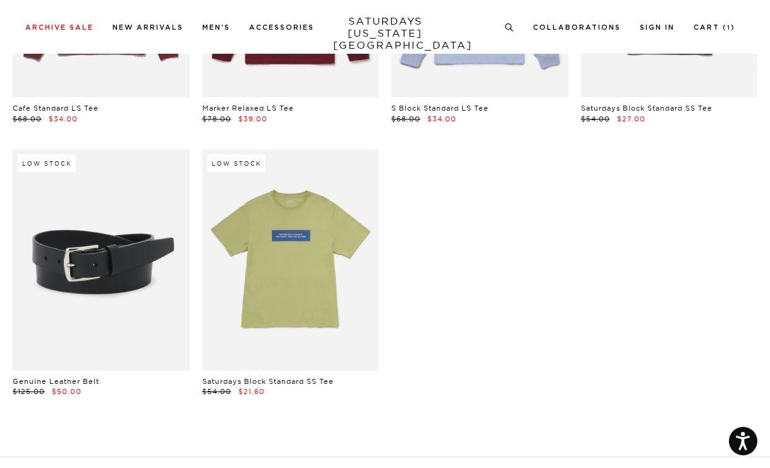
click at [101, 217] on link at bounding box center [101, 259] width 177 height 221
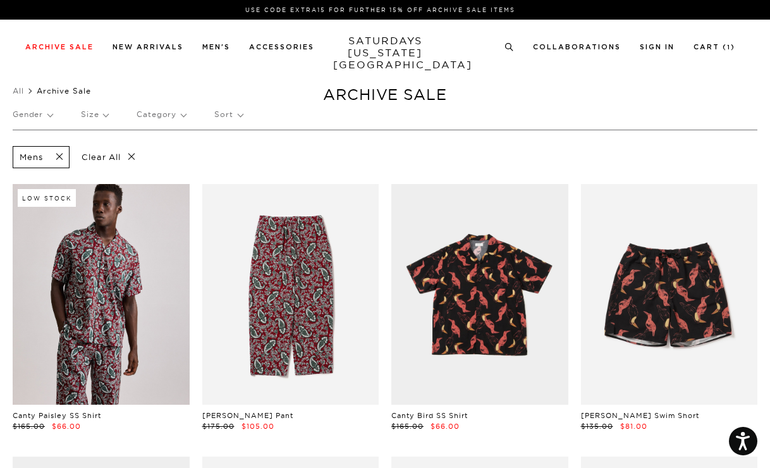
click at [236, 111] on p "Sort" at bounding box center [228, 114] width 28 height 29
click at [274, 189] on p "Price (Lowest-highest)" at bounding box center [262, 191] width 97 height 16
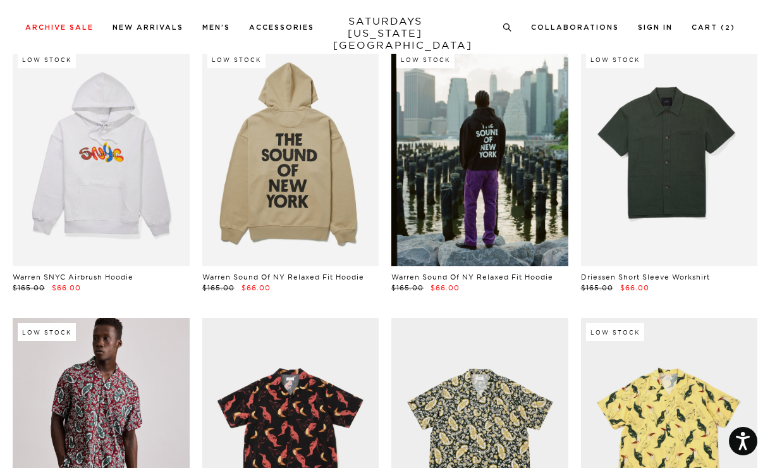
scroll to position [8333, 0]
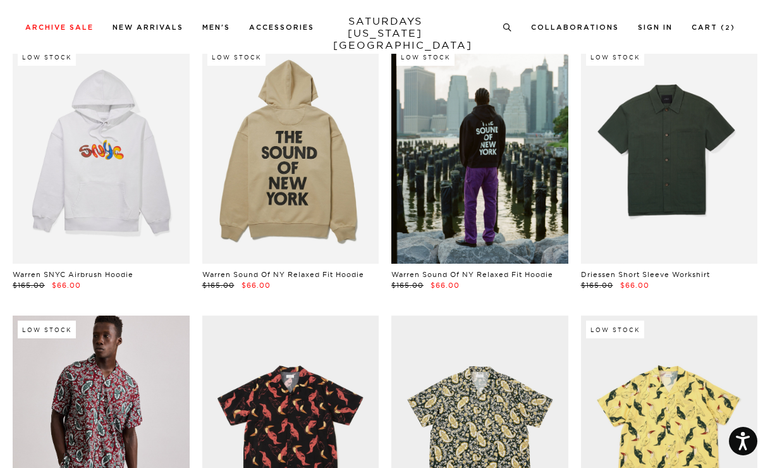
click at [477, 212] on link at bounding box center [479, 153] width 177 height 221
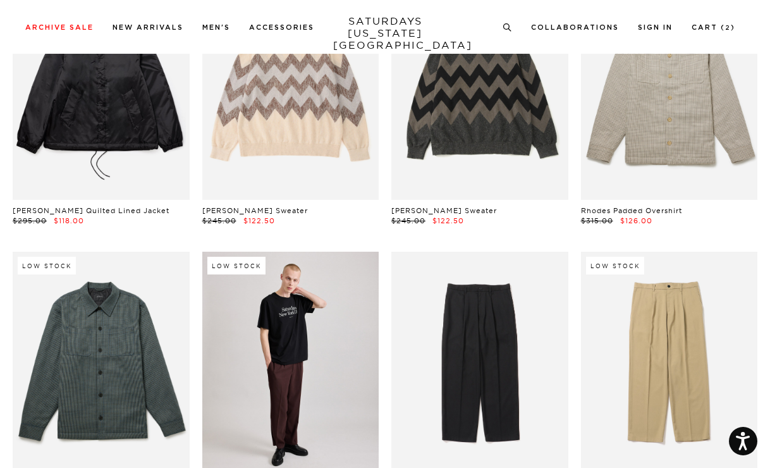
scroll to position [20297, 0]
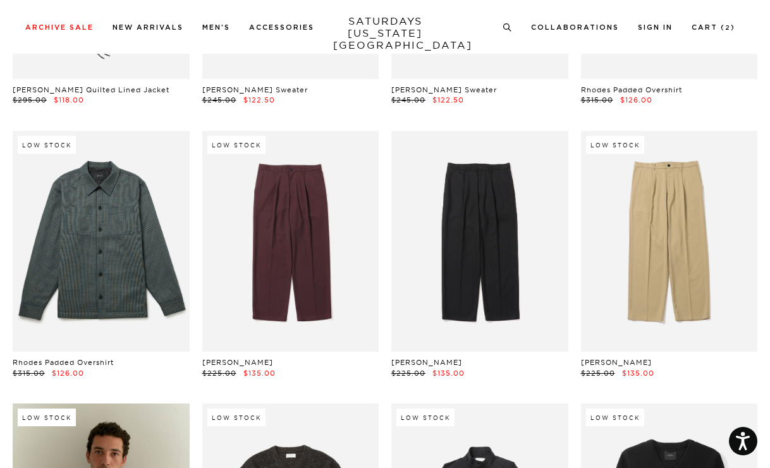
click at [281, 235] on link at bounding box center [290, 241] width 177 height 221
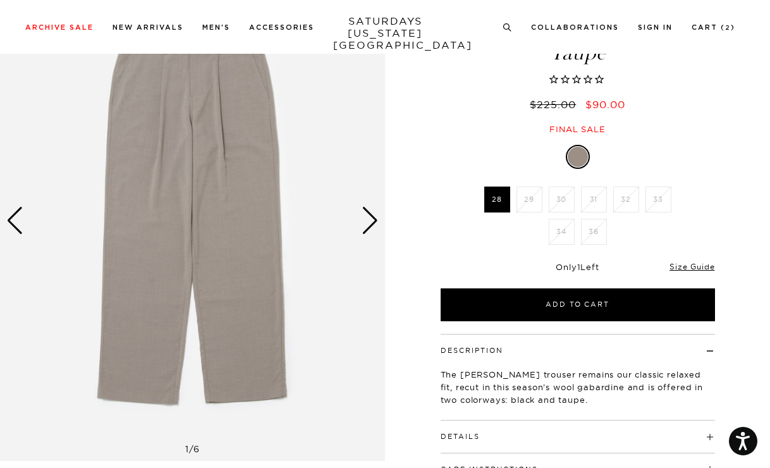
scroll to position [37, 0]
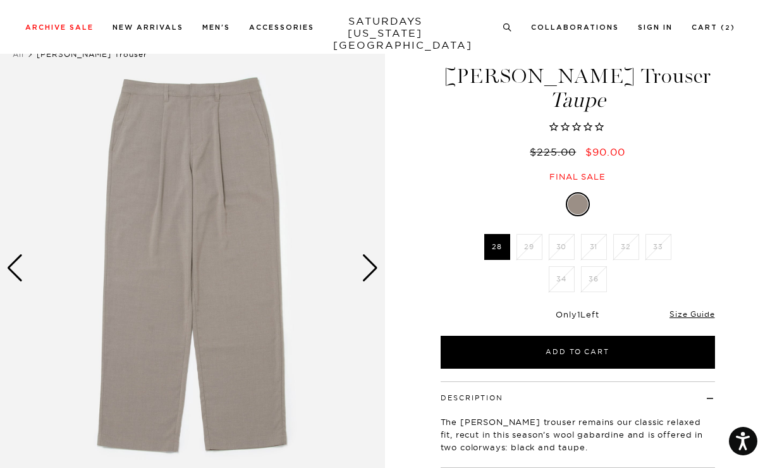
click at [375, 266] on div "Next slide" at bounding box center [370, 268] width 17 height 28
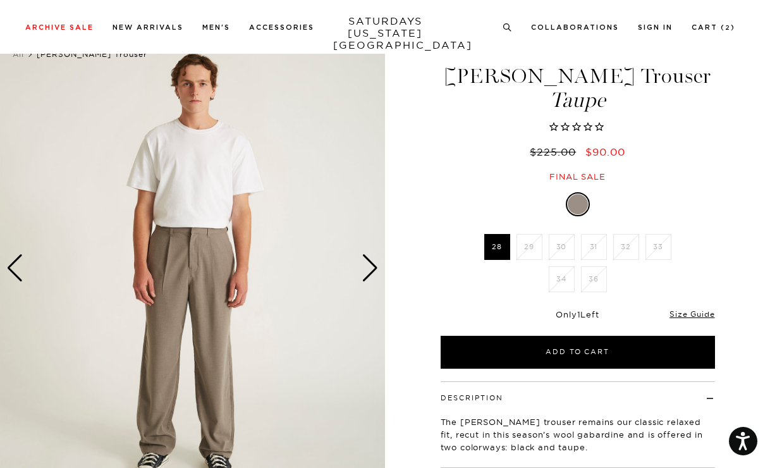
click at [375, 266] on div "Next slide" at bounding box center [370, 268] width 17 height 28
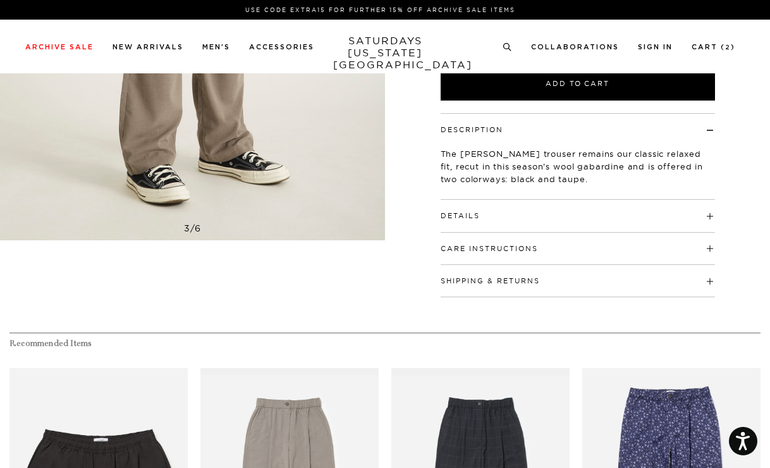
scroll to position [0, 0]
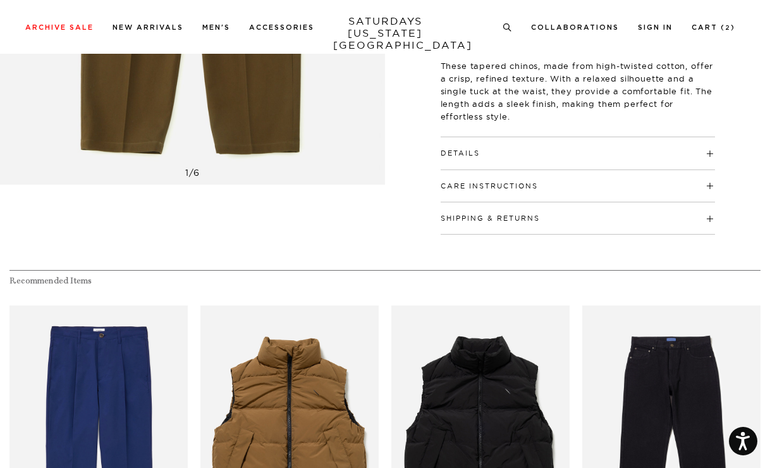
scroll to position [173, 0]
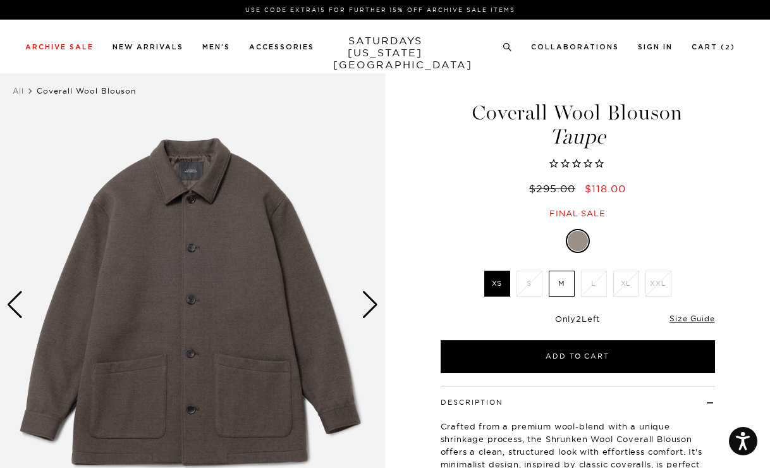
click at [560, 284] on label "M" at bounding box center [562, 284] width 26 height 26
click at [0, 0] on input "M" at bounding box center [0, 0] width 0 height 0
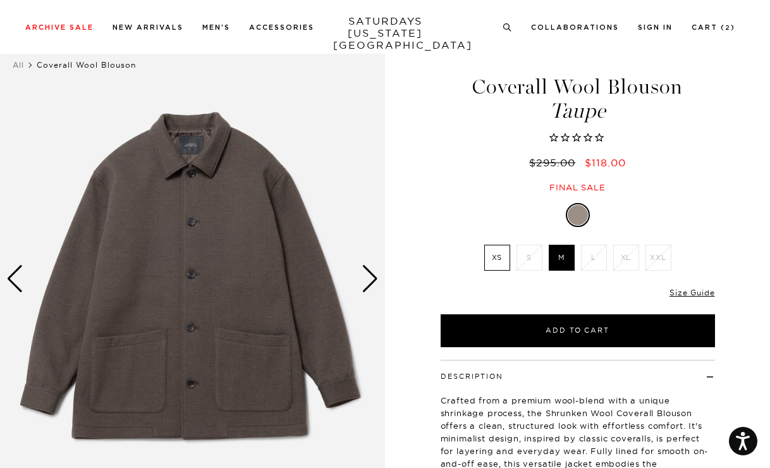
scroll to position [20, 0]
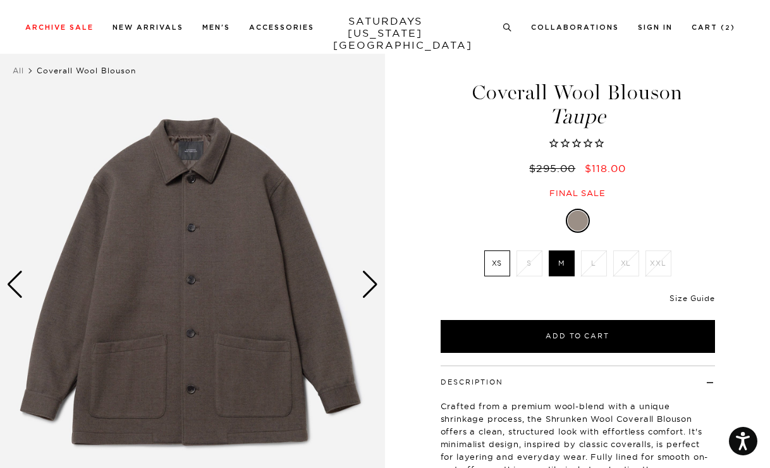
click at [702, 295] on link "Size Guide" at bounding box center [692, 297] width 45 height 9
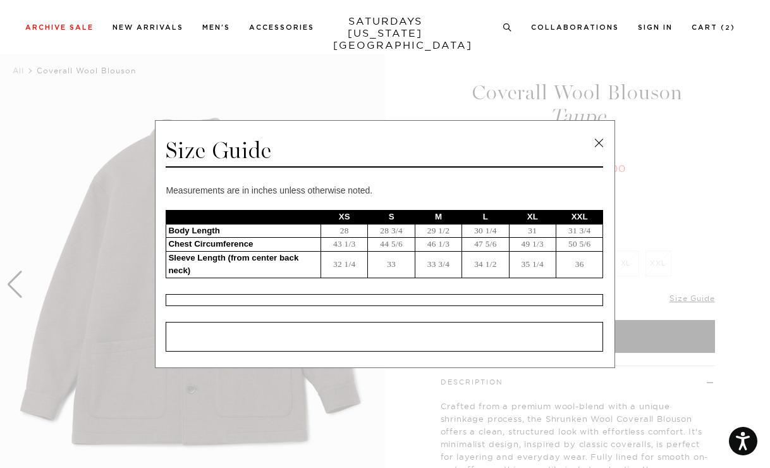
click at [601, 140] on link at bounding box center [598, 142] width 19 height 19
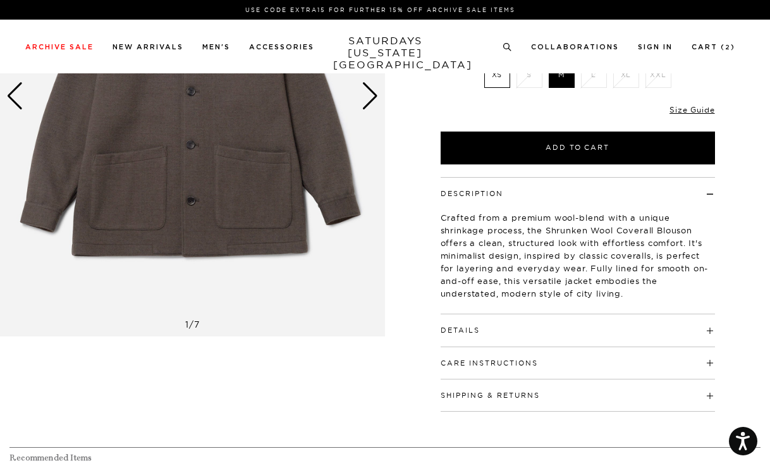
scroll to position [0, 0]
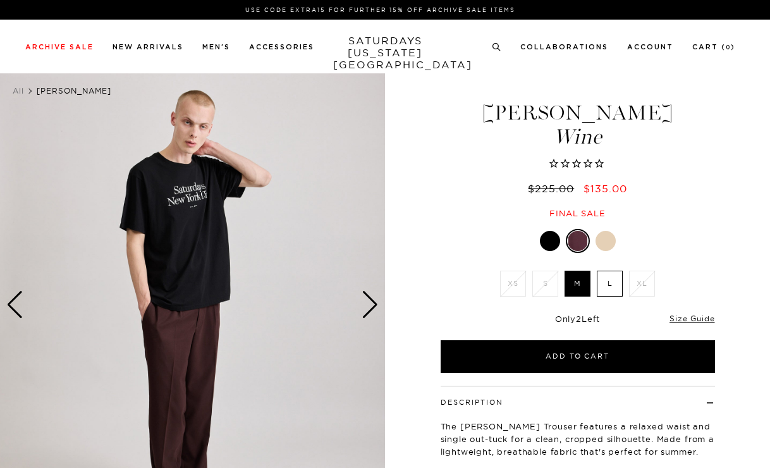
click at [614, 278] on label "L" at bounding box center [610, 284] width 26 height 26
click at [0, 0] on input "L" at bounding box center [0, 0] width 0 height 0
click at [581, 285] on label "M" at bounding box center [578, 284] width 26 height 26
click at [0, 0] on input "M" at bounding box center [0, 0] width 0 height 0
click at [549, 243] on div at bounding box center [550, 241] width 20 height 20
